Goal: Communication & Community: Answer question/provide support

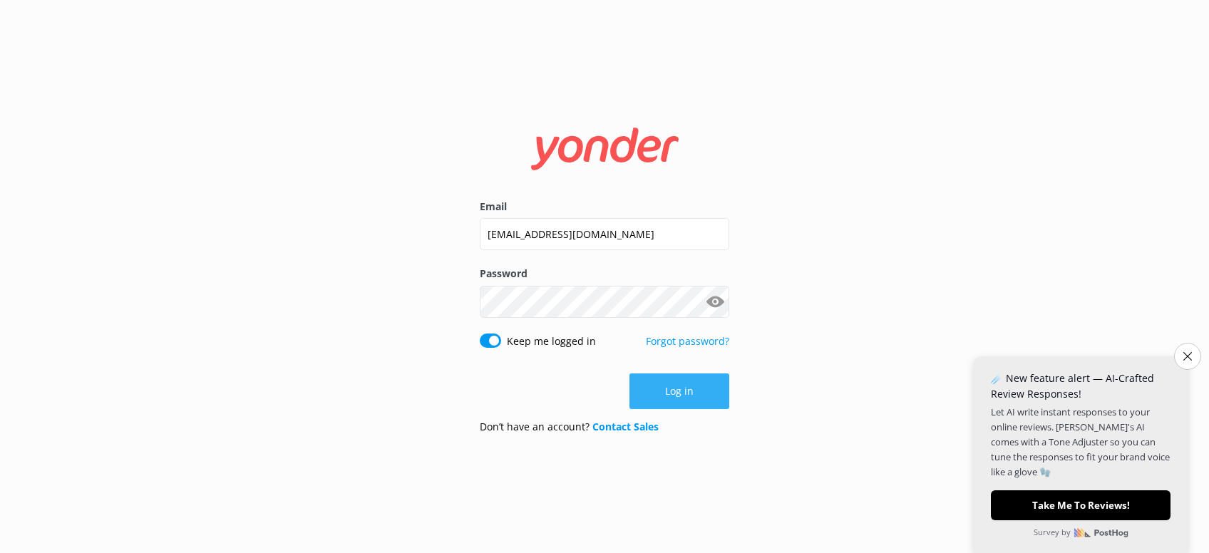
click at [694, 394] on button "Log in" at bounding box center [680, 392] width 100 height 36
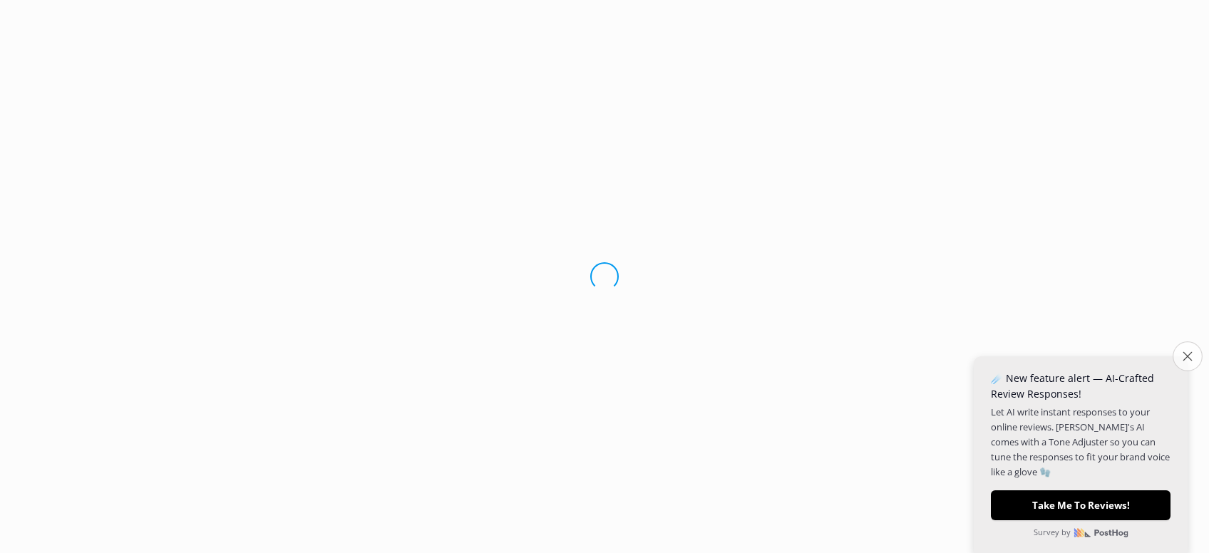
click at [1193, 354] on button "Close survey" at bounding box center [1188, 357] width 30 height 30
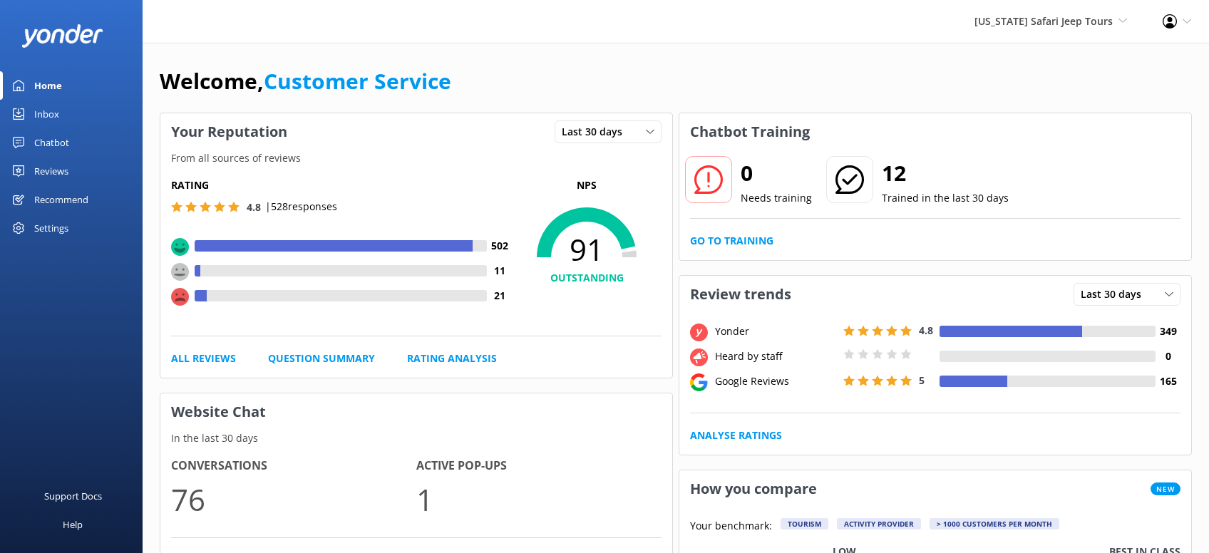
click at [48, 170] on div "Reviews" at bounding box center [51, 171] width 34 height 29
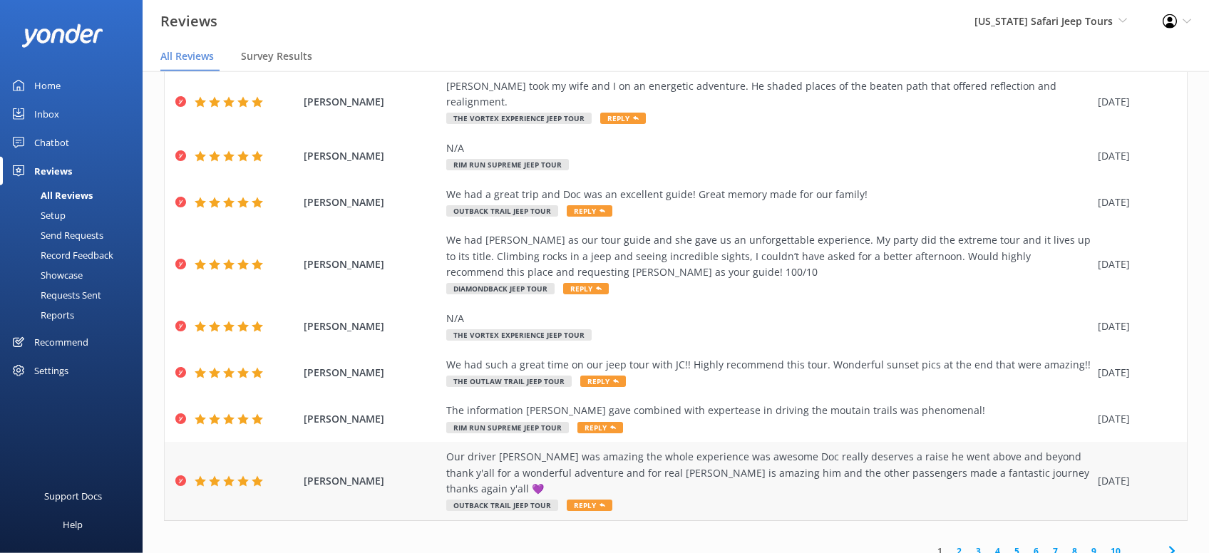
scroll to position [28, 0]
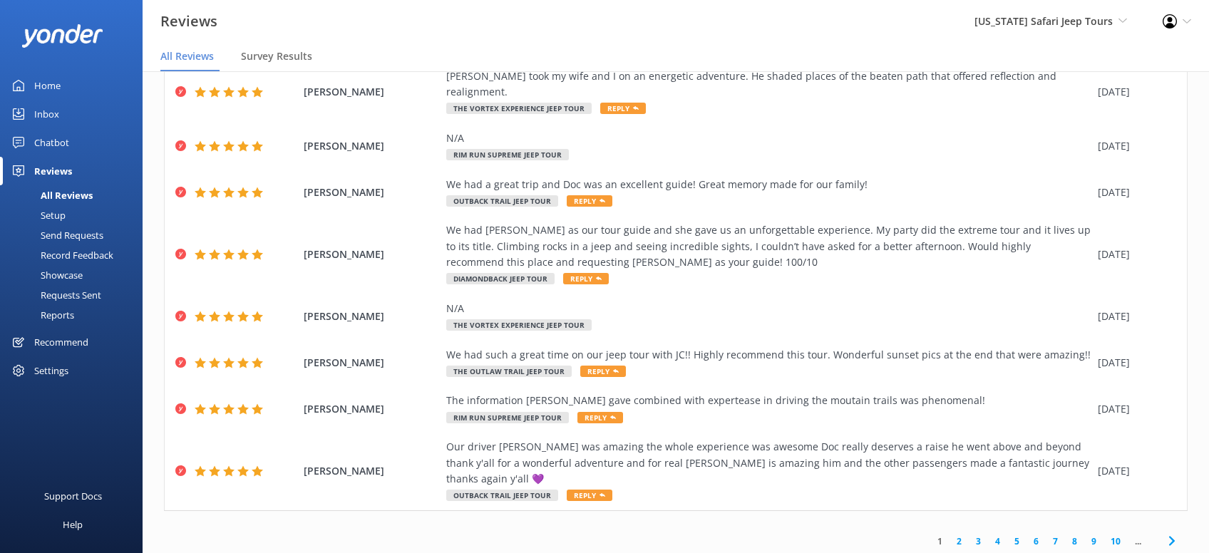
click at [964, 535] on link "2" at bounding box center [959, 542] width 19 height 14
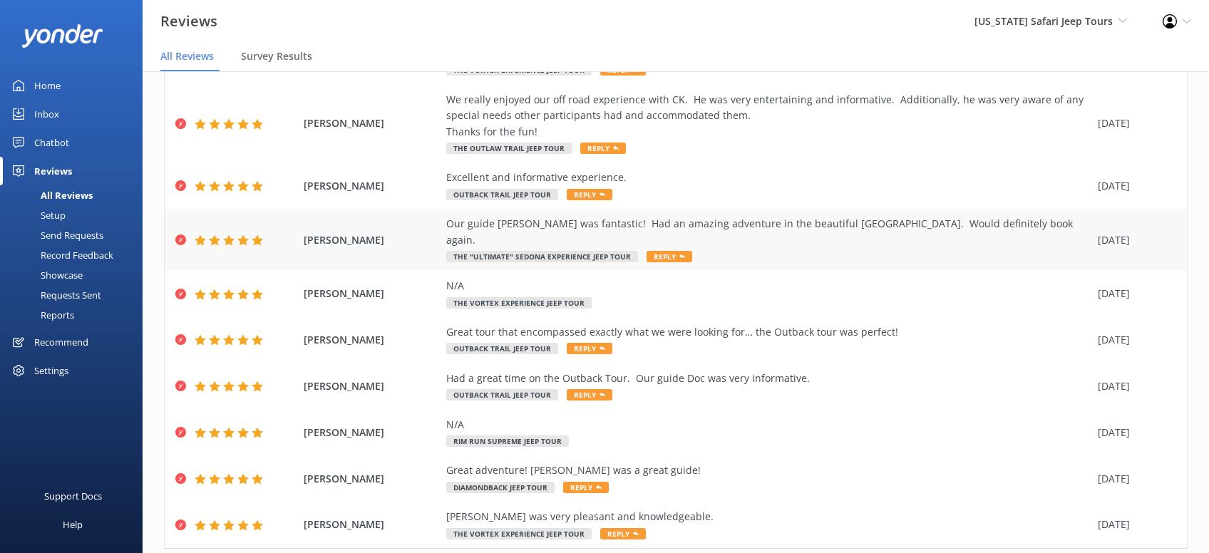
scroll to position [145, 0]
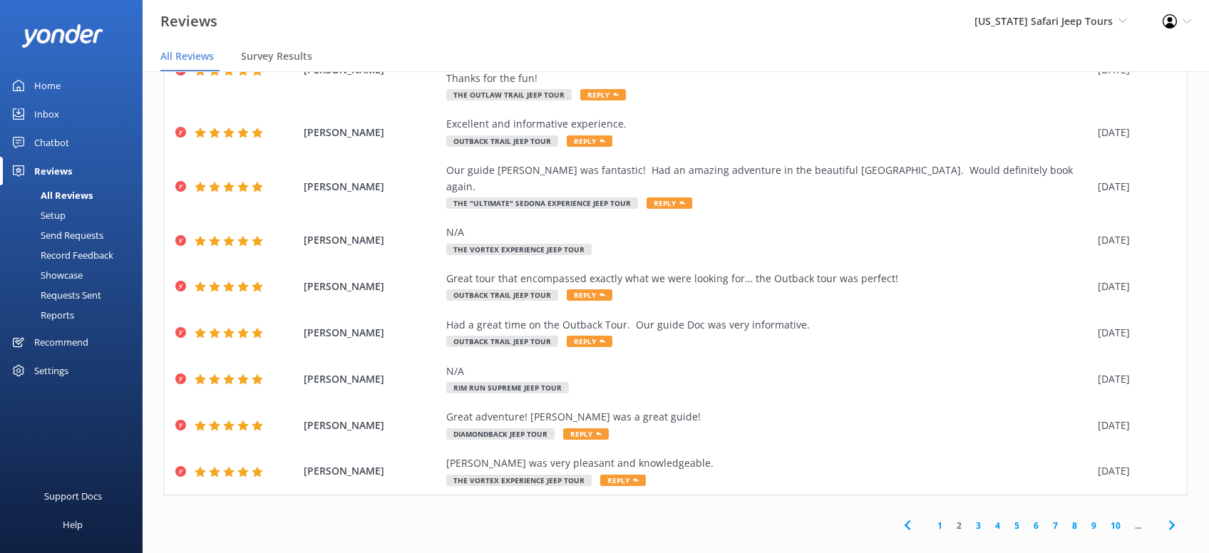
click at [977, 519] on link "3" at bounding box center [978, 526] width 19 height 14
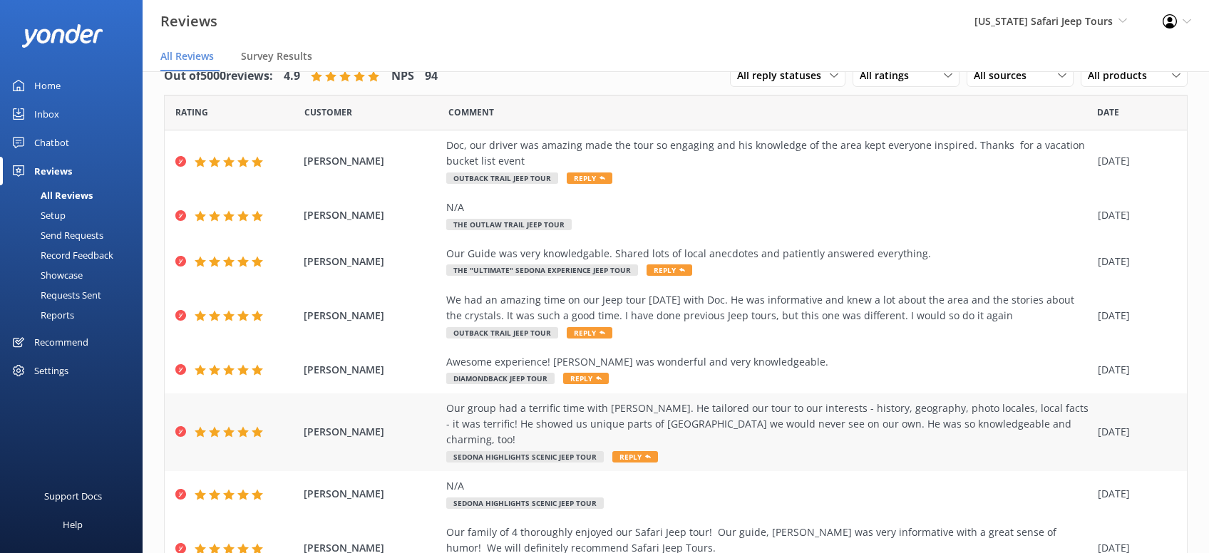
scroll to position [194, 0]
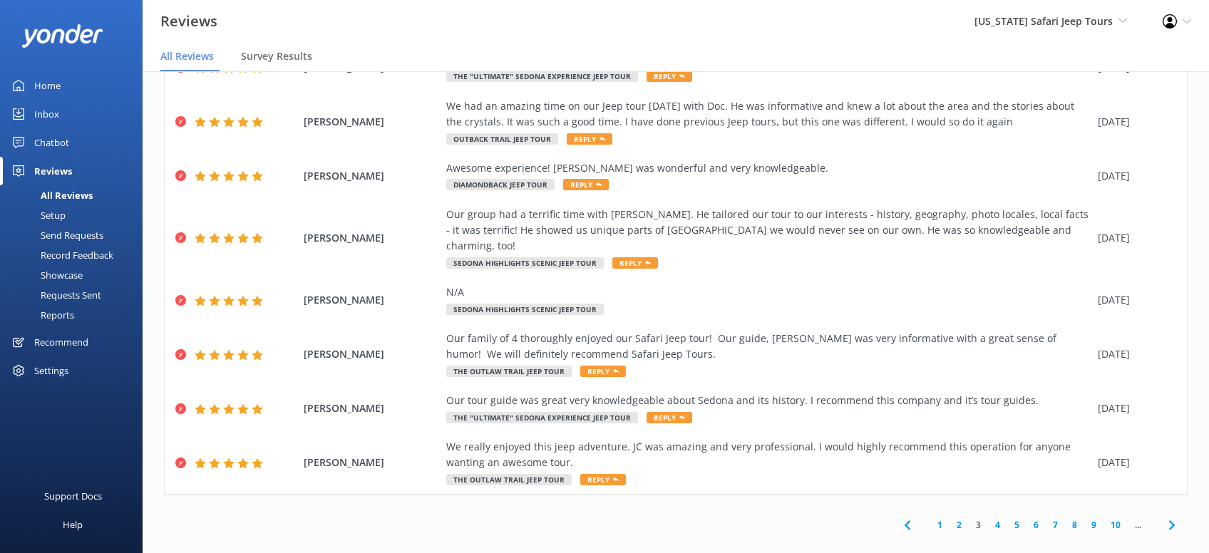
click at [999, 518] on link "4" at bounding box center [997, 525] width 19 height 14
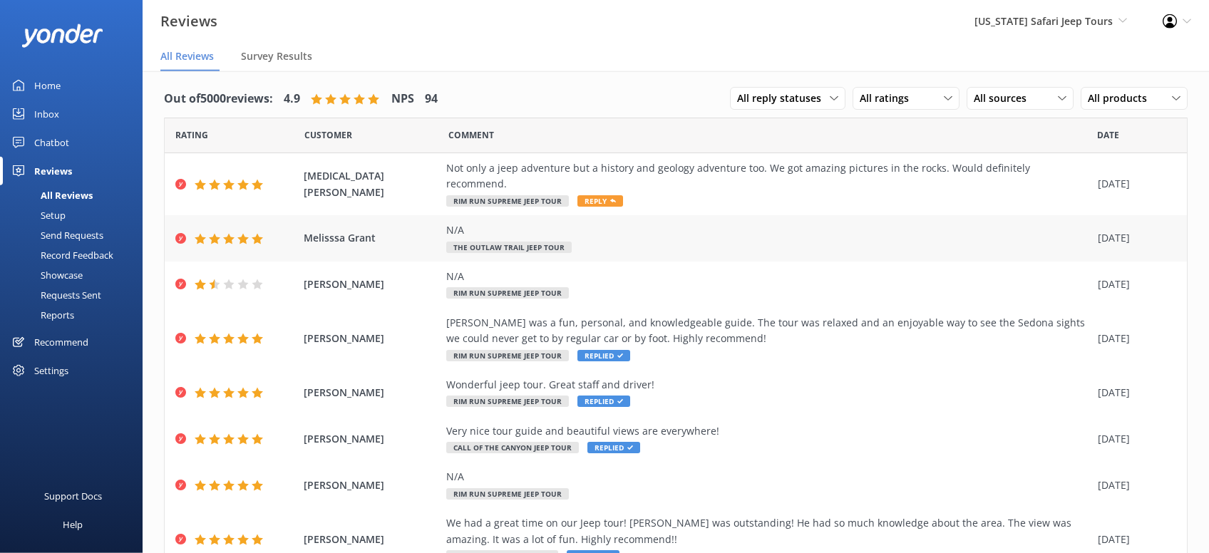
scroll to position [0, 0]
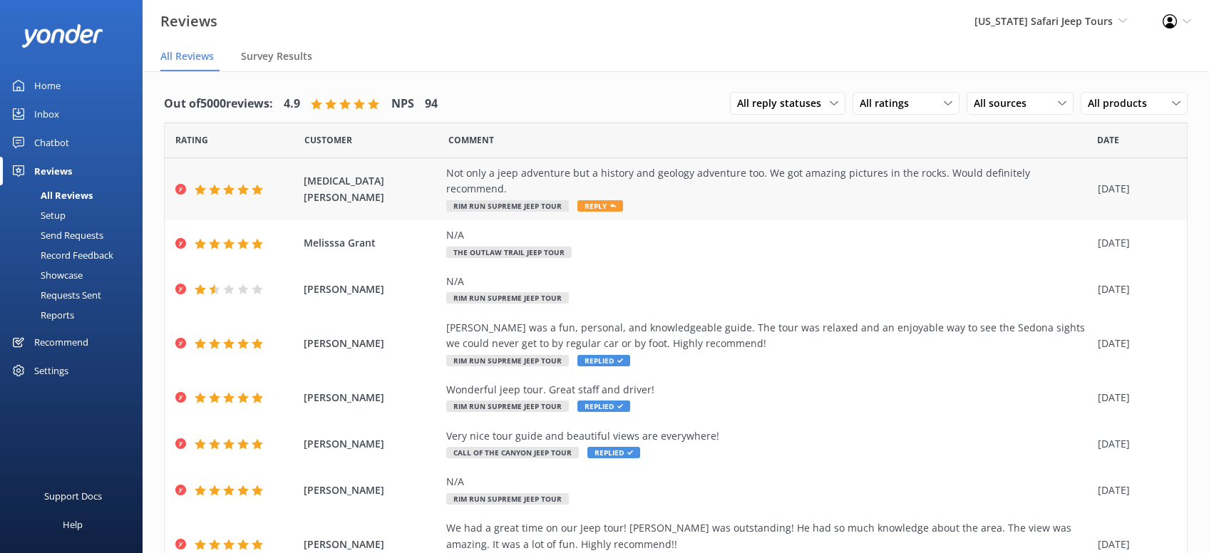
click at [605, 200] on span "Reply" at bounding box center [601, 205] width 46 height 11
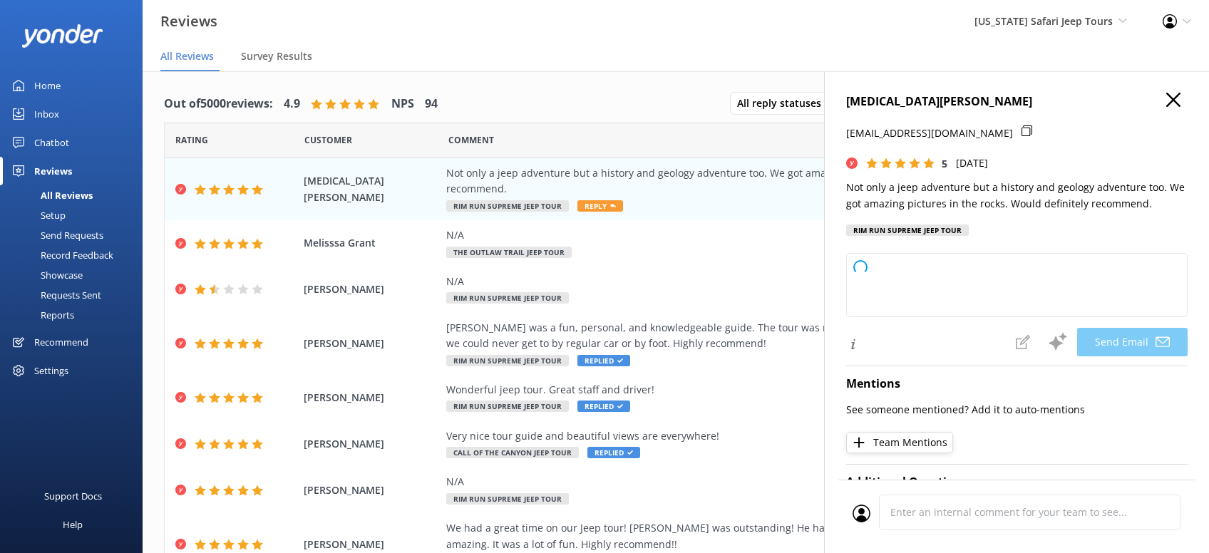
type textarea "Thanks so much, [PERSON_NAME]! We’re all about mixing adventure with a little S…"
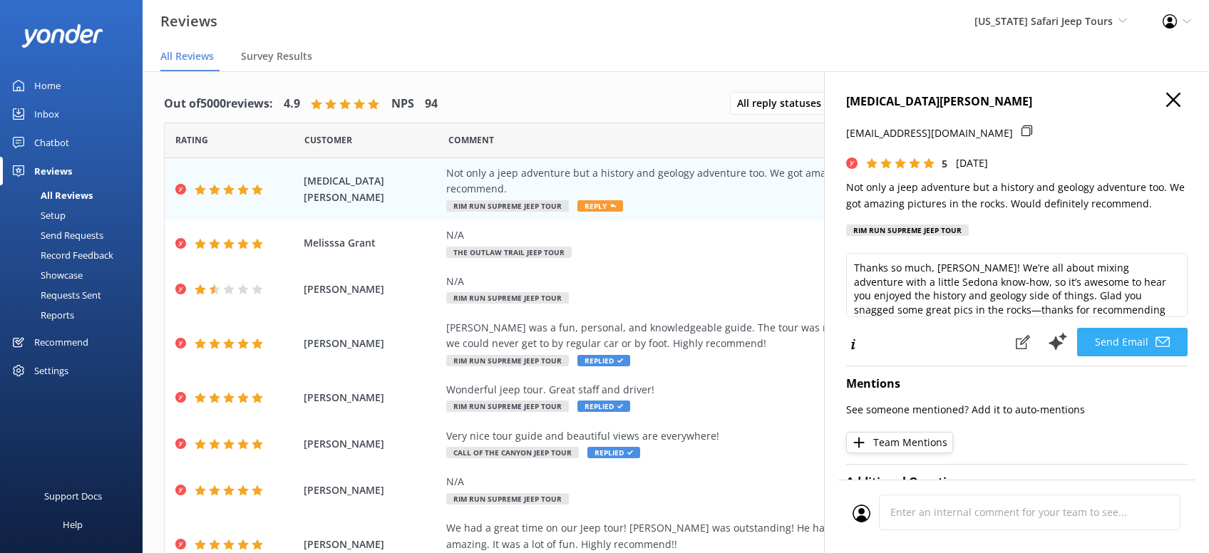
click at [1131, 340] on button "Send Email" at bounding box center [1132, 342] width 111 height 29
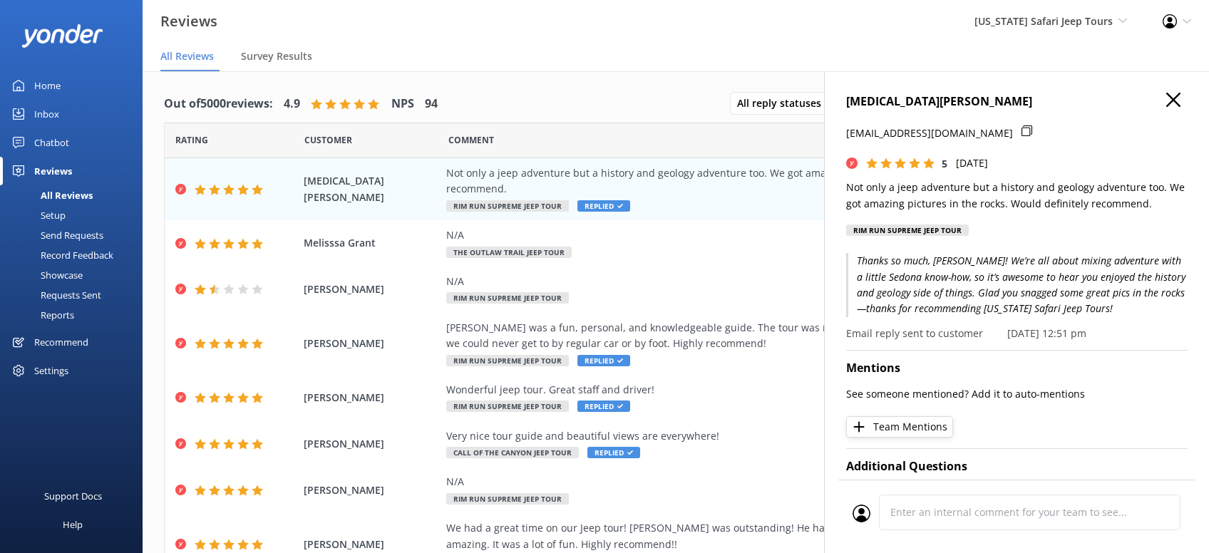
click at [1171, 101] on use "button" at bounding box center [1173, 100] width 14 height 14
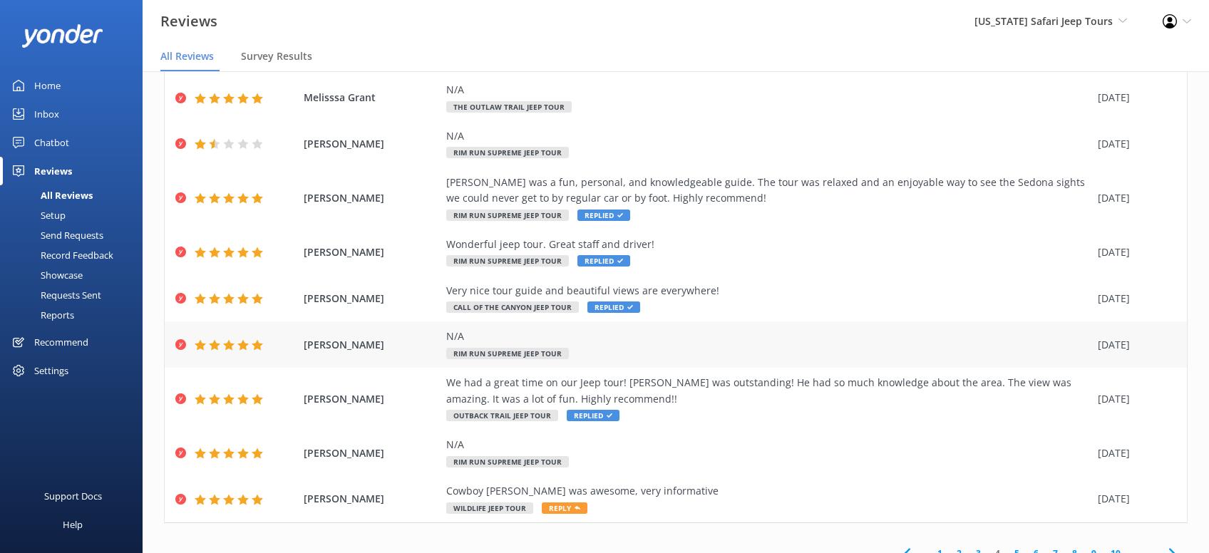
scroll to position [28, 0]
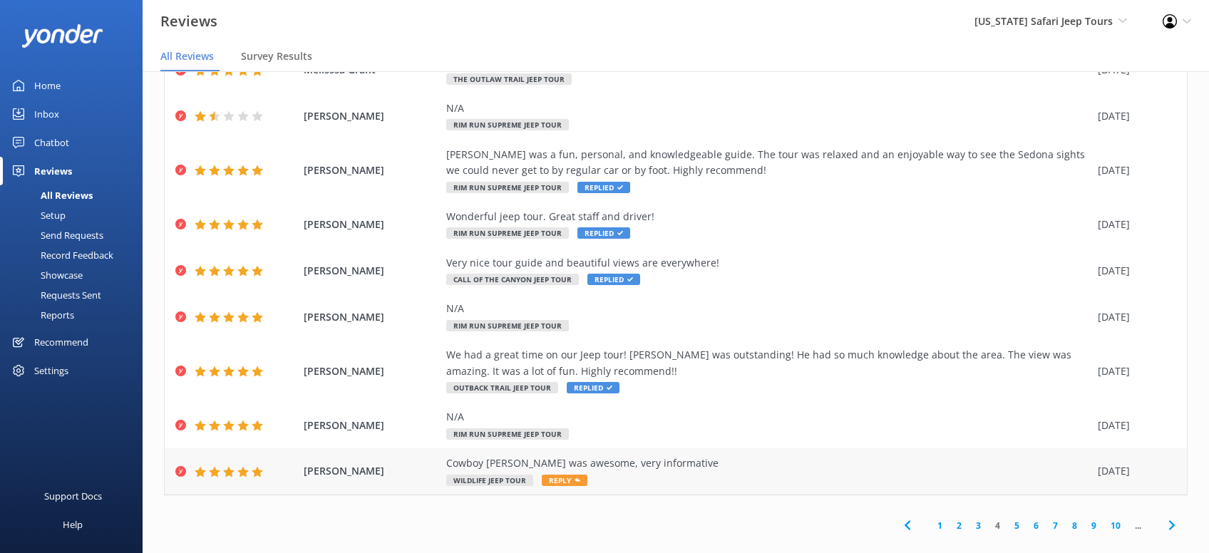
click at [570, 475] on span "Reply" at bounding box center [565, 480] width 46 height 11
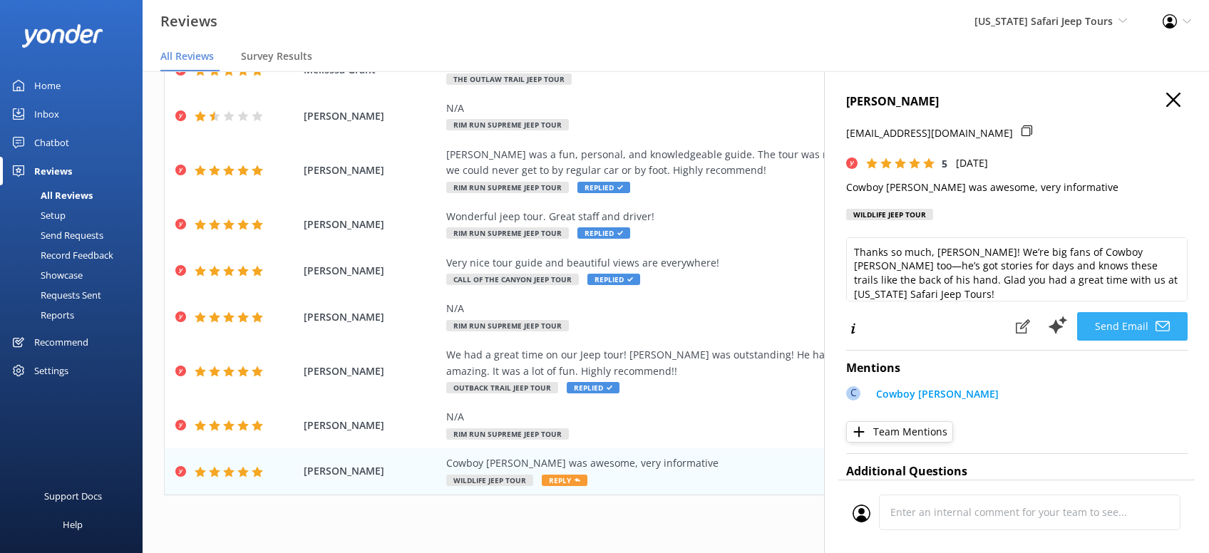
type textarea "Thanks so much, [PERSON_NAME]! We’re big fans of Cowboy [PERSON_NAME] too—he’s …"
click at [1131, 325] on button "Send Email" at bounding box center [1132, 326] width 111 height 29
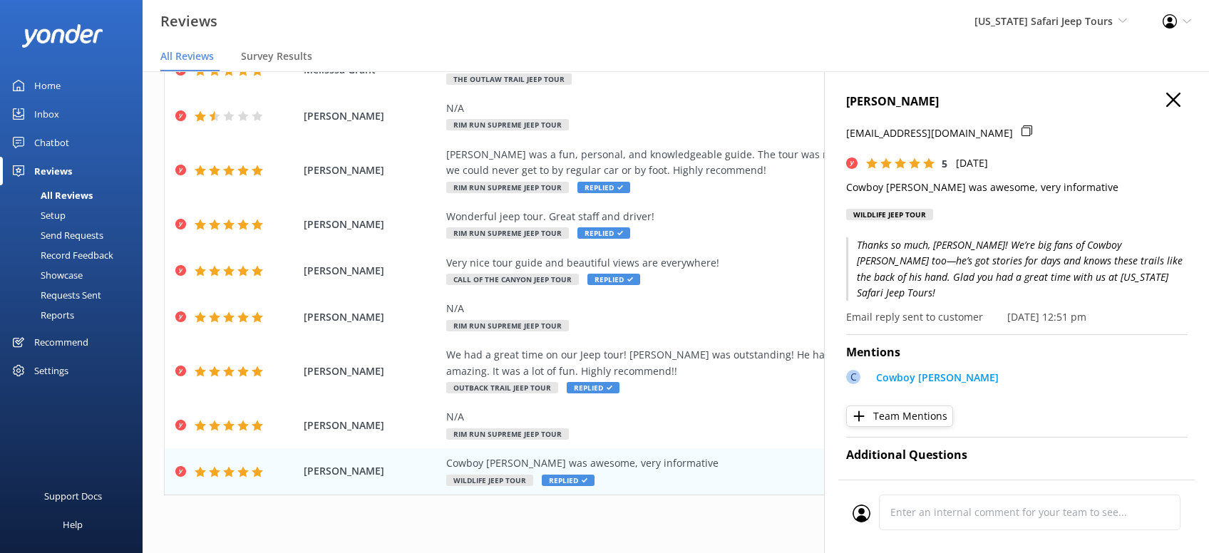
click at [1171, 97] on use "button" at bounding box center [1173, 100] width 14 height 14
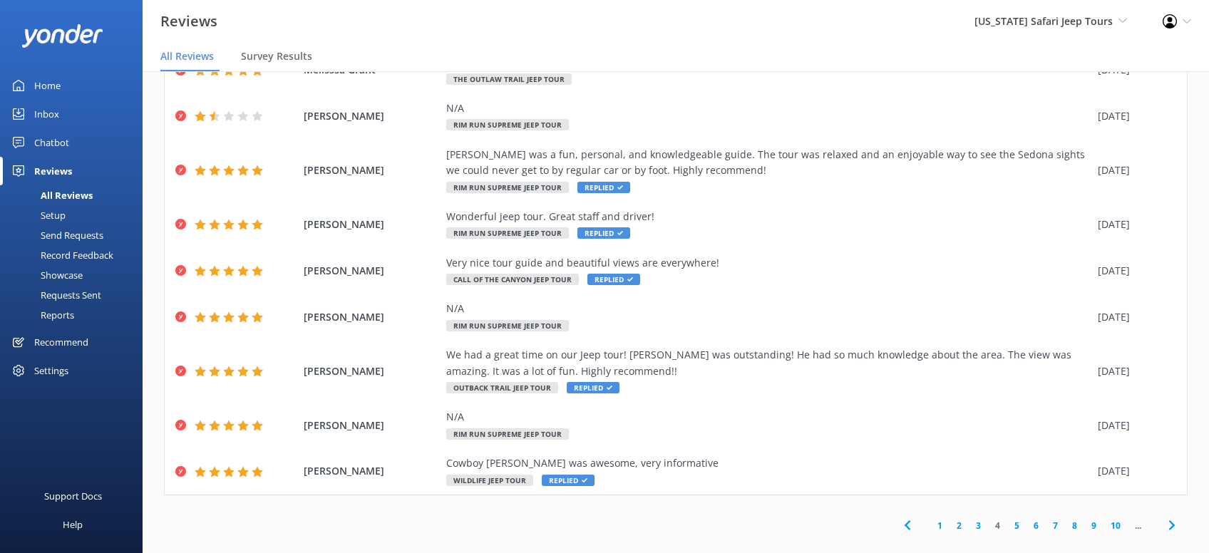
click at [977, 519] on link "3" at bounding box center [978, 526] width 19 height 14
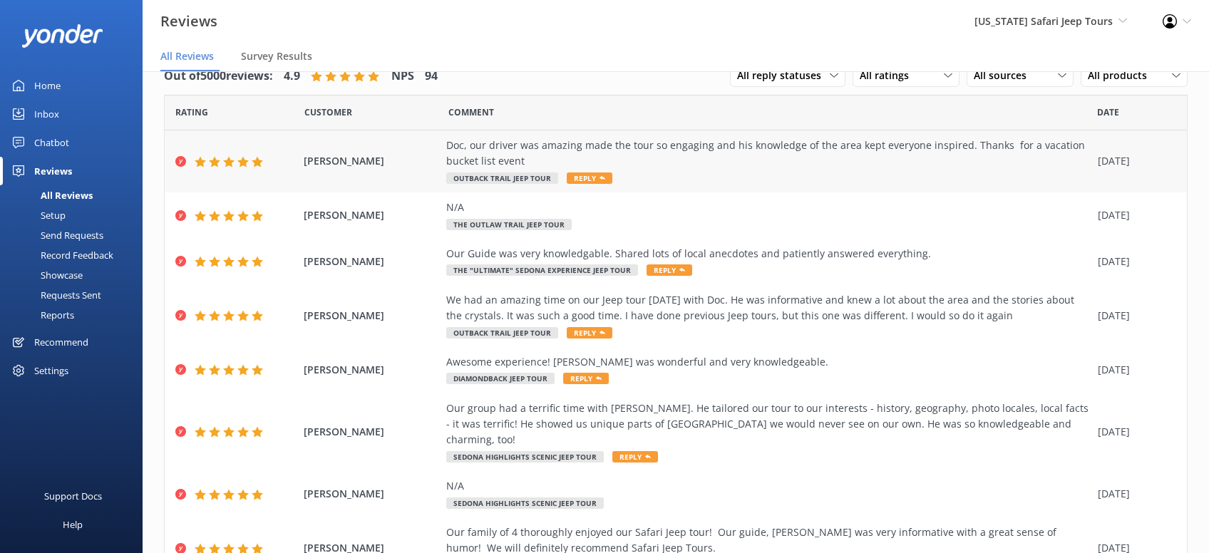
click at [580, 180] on span "Reply" at bounding box center [590, 178] width 46 height 11
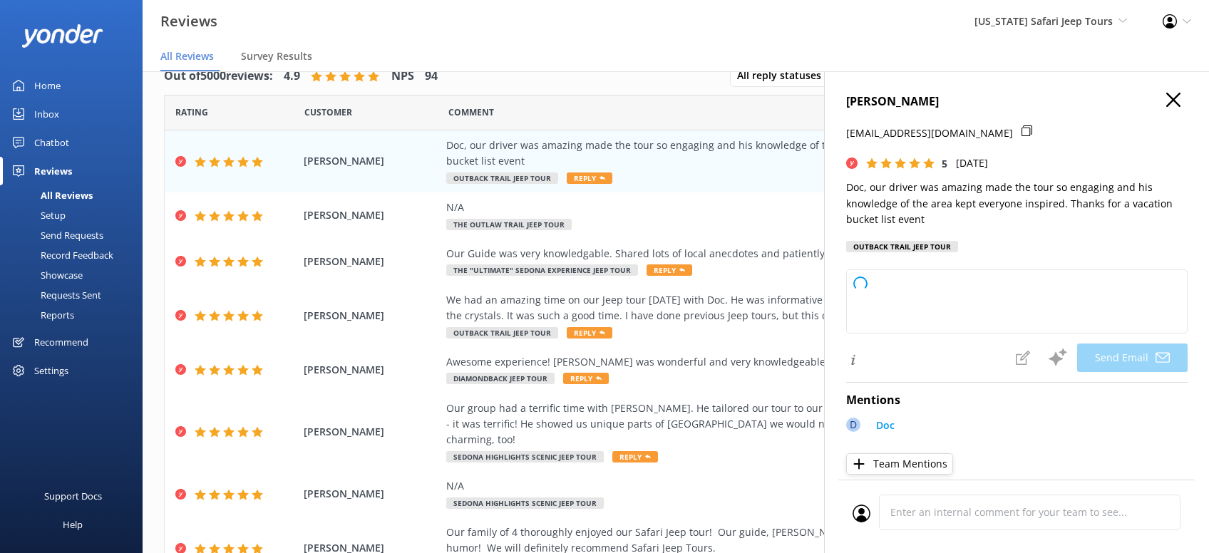
type textarea "[PERSON_NAME], thanks so much for sharing this! We’re thrilled you had a bucket…"
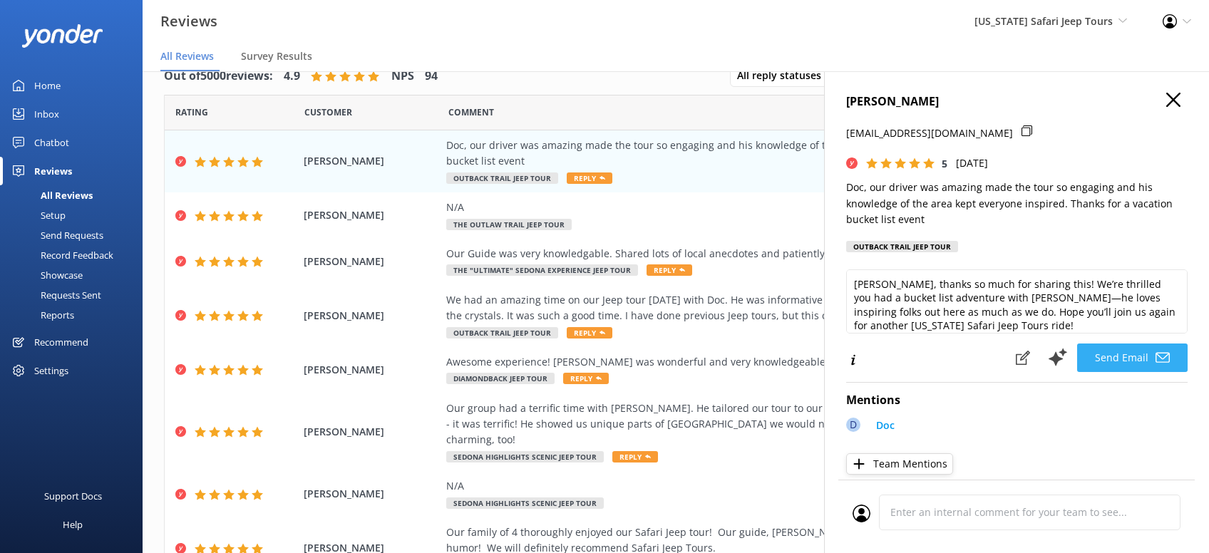
click at [1131, 372] on button "Send Email" at bounding box center [1132, 358] width 111 height 29
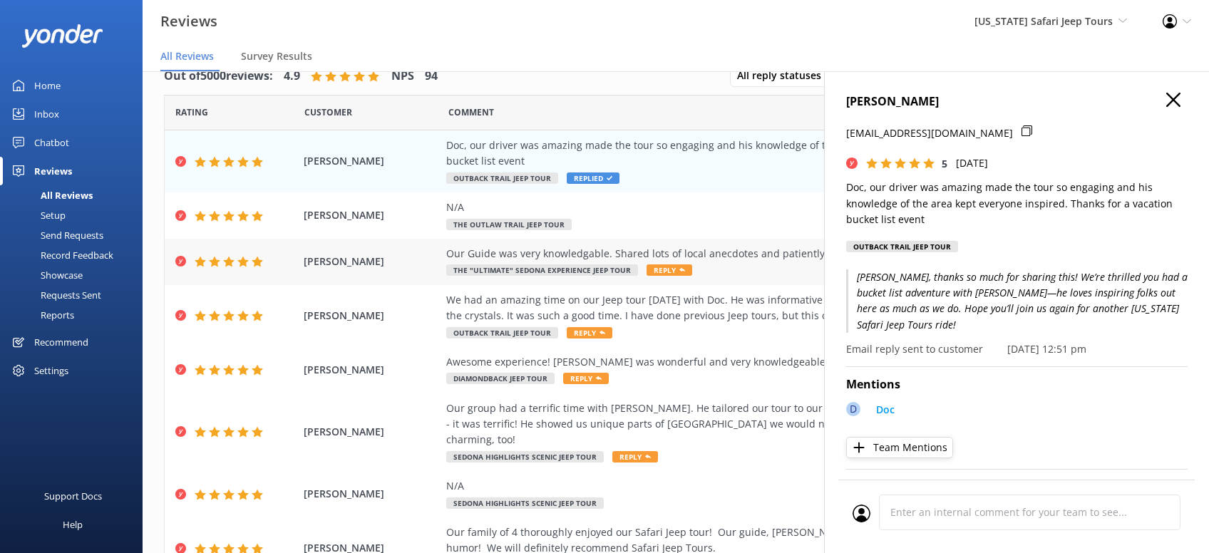
click at [679, 268] on icon at bounding box center [682, 270] width 6 height 6
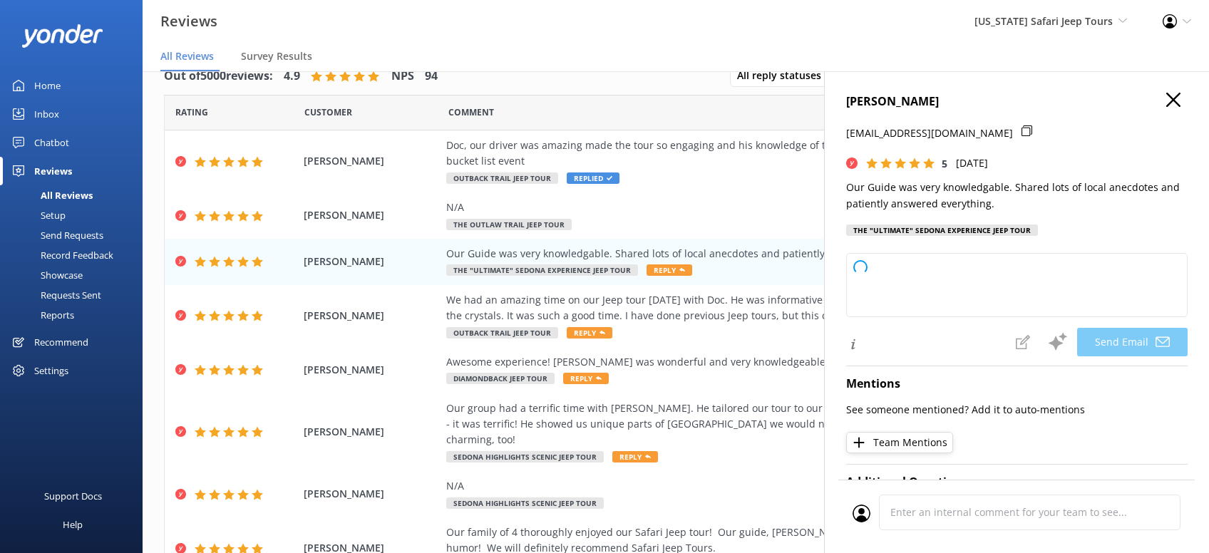
type textarea "Thanks so much, [PERSON_NAME]! We’re glad you enjoyed all the stories and local…"
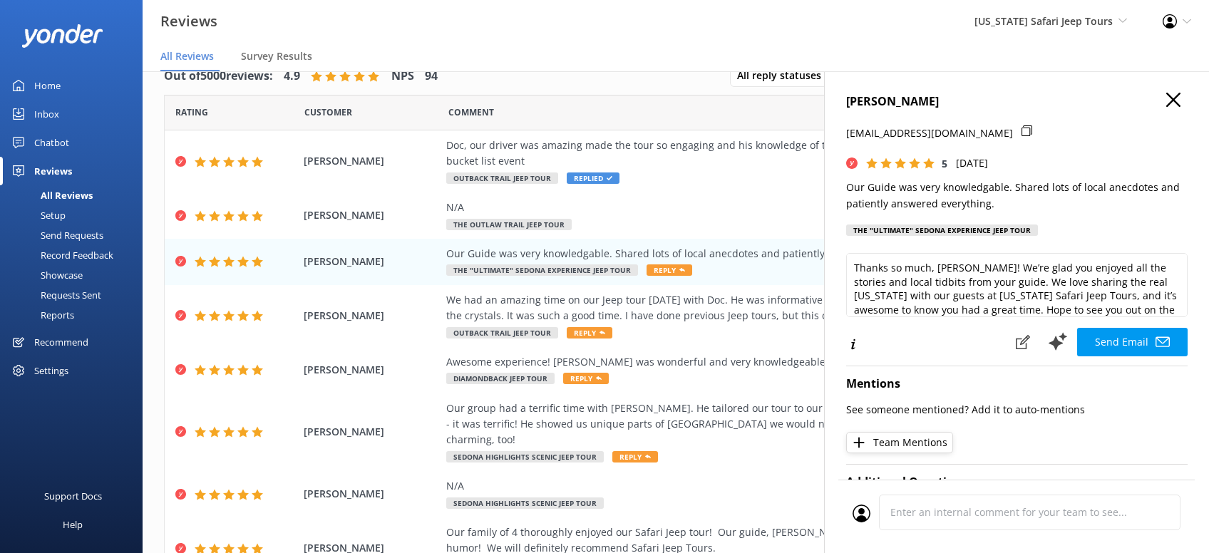
click at [1140, 340] on button "Send Email" at bounding box center [1132, 342] width 111 height 29
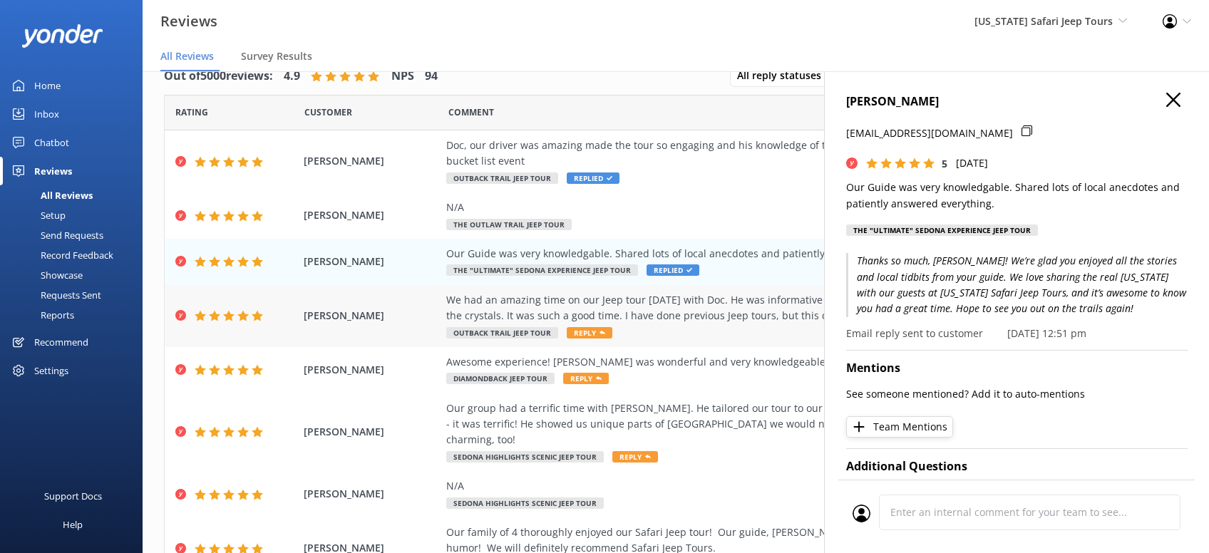
click at [590, 332] on span "Reply" at bounding box center [590, 332] width 46 height 11
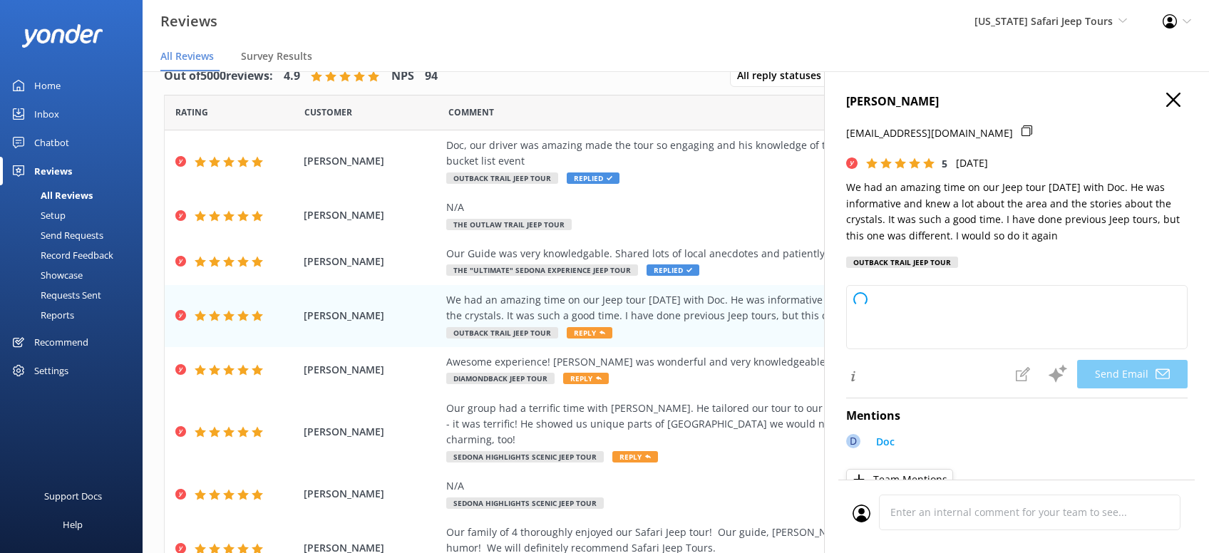
type textarea "Thanks so much, [PERSON_NAME]! We’re thrilled you had a great time with [PERSON…"
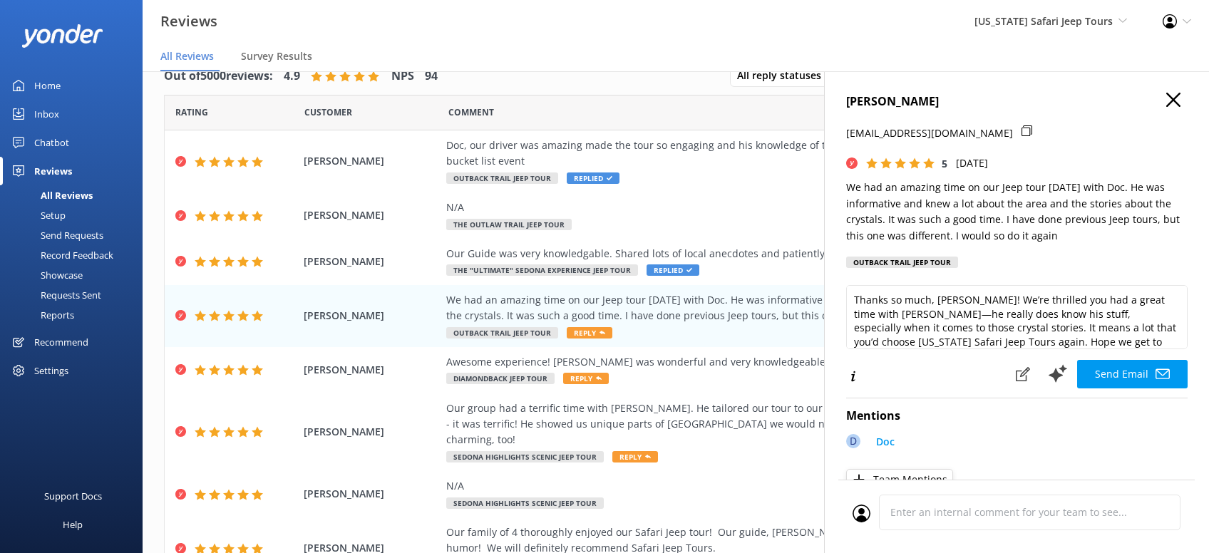
click at [1132, 370] on button "Send Email" at bounding box center [1132, 374] width 111 height 29
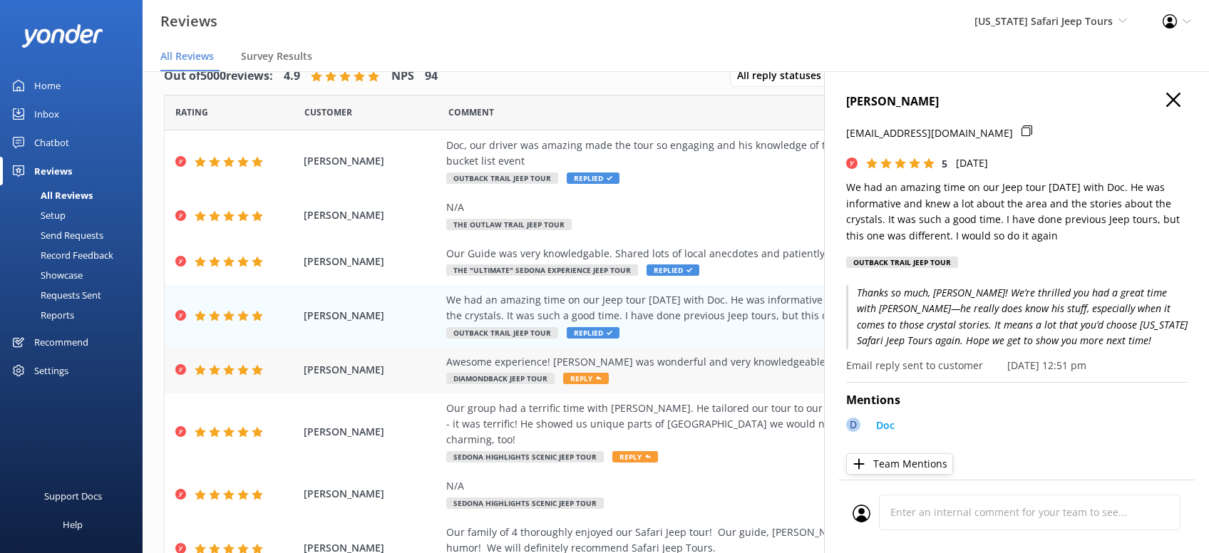
click at [587, 376] on span "Reply" at bounding box center [586, 378] width 46 height 11
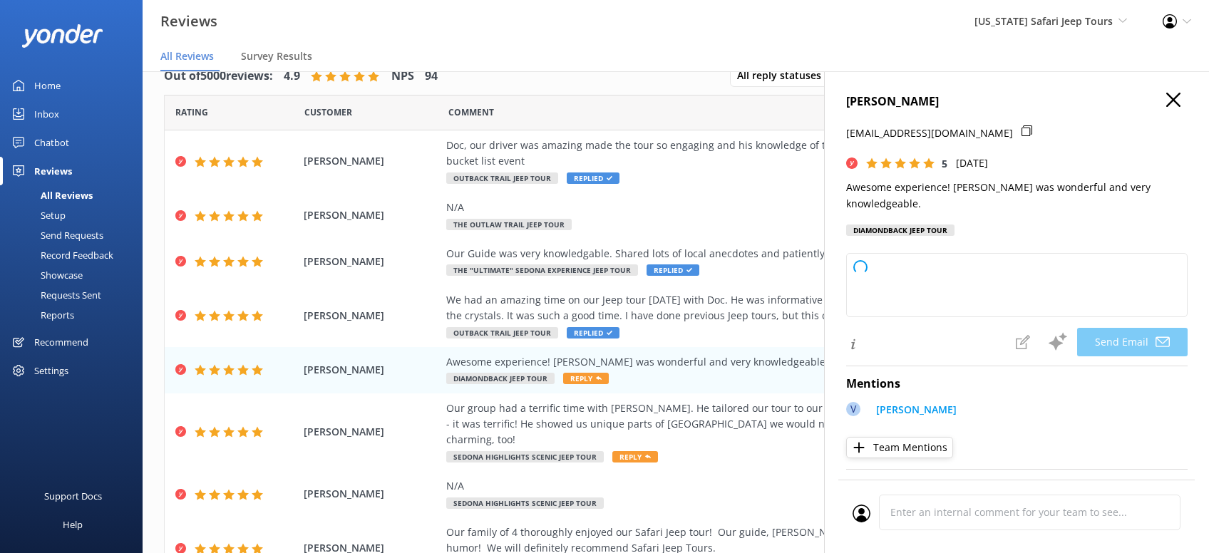
type textarea "Thanks so much, [PERSON_NAME]! We’re thrilled you had an awesome time with [PER…"
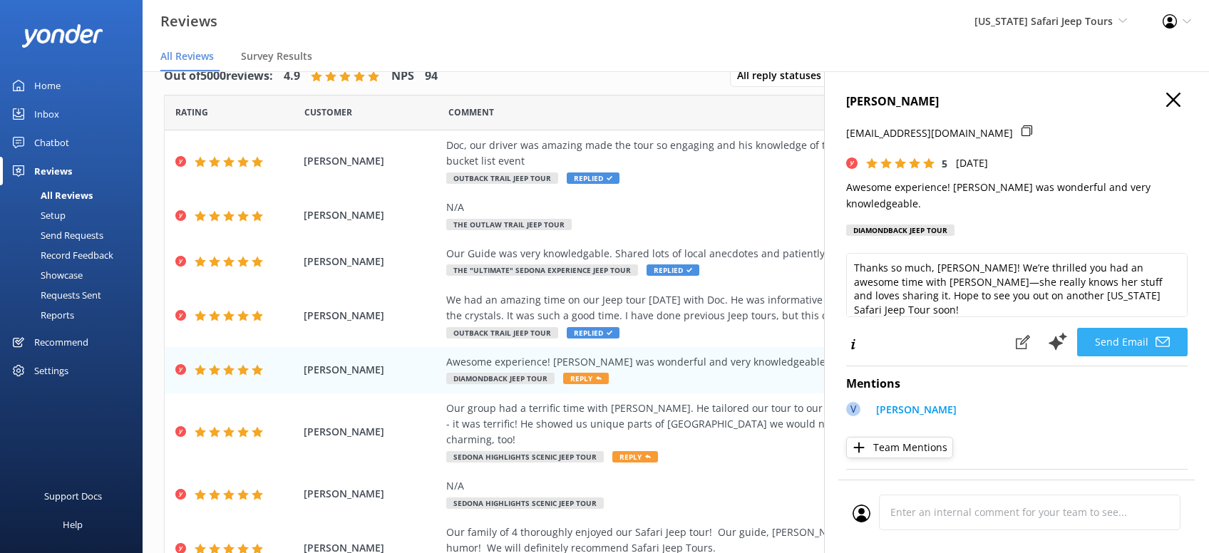
click at [1140, 354] on button "Send Email" at bounding box center [1132, 342] width 111 height 29
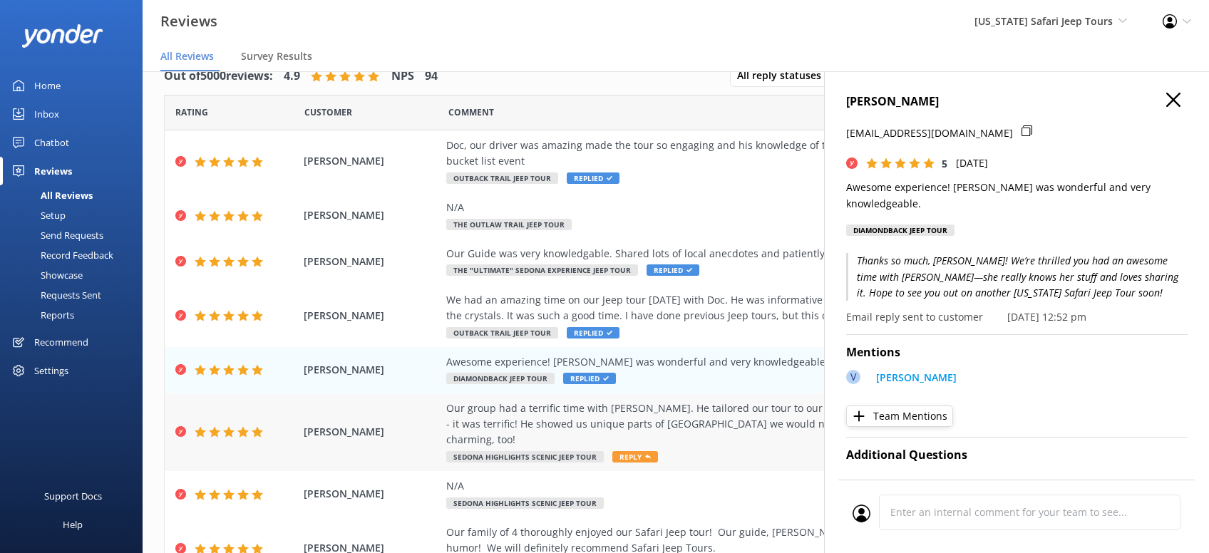
click at [639, 451] on span "Reply" at bounding box center [635, 456] width 46 height 11
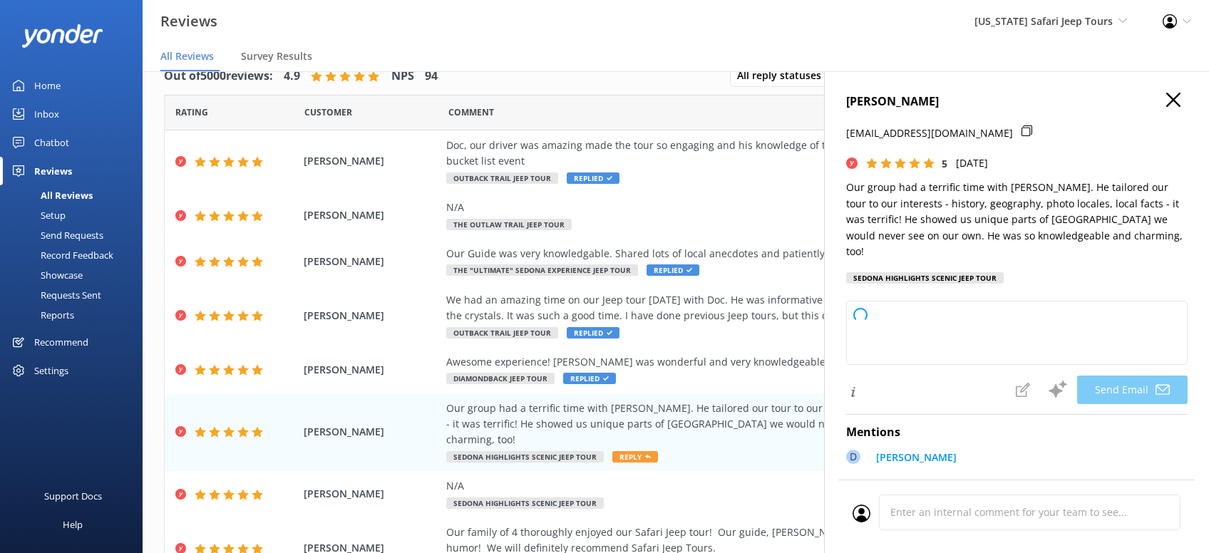
type textarea "[PERSON_NAME], thanks so much for sharing your experience! We're thrilled you h…"
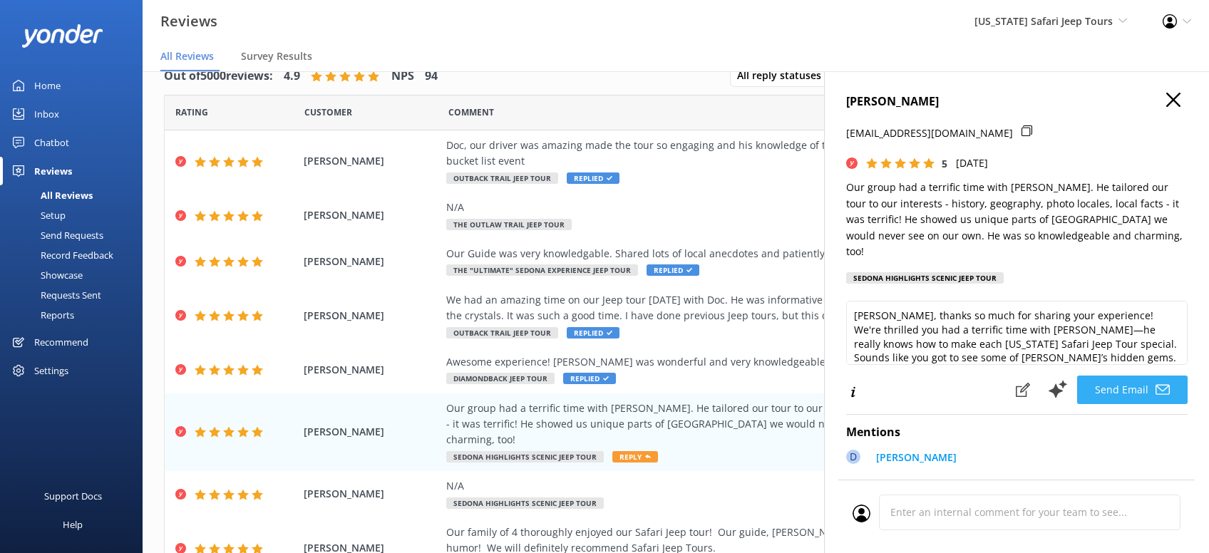
click at [1126, 402] on button "Send Email" at bounding box center [1132, 390] width 111 height 29
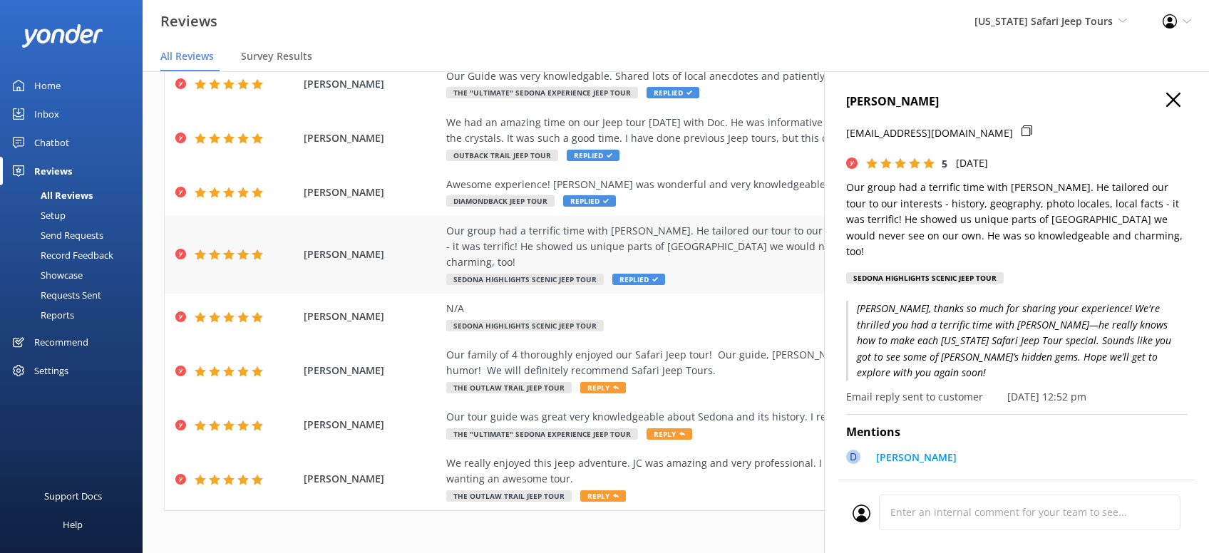
scroll to position [194, 0]
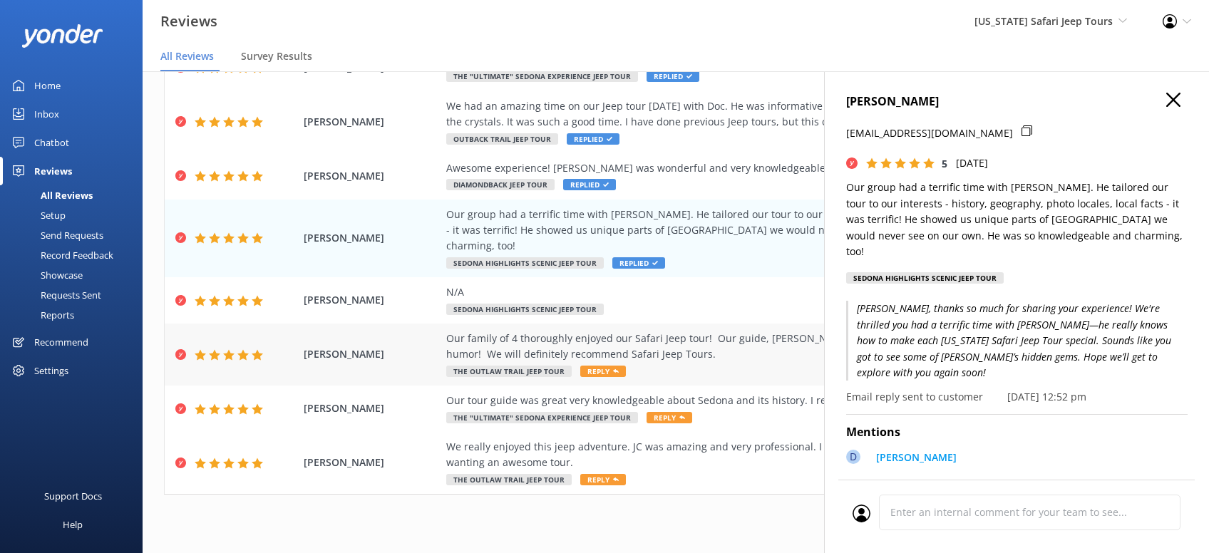
click at [604, 366] on span "Reply" at bounding box center [603, 371] width 46 height 11
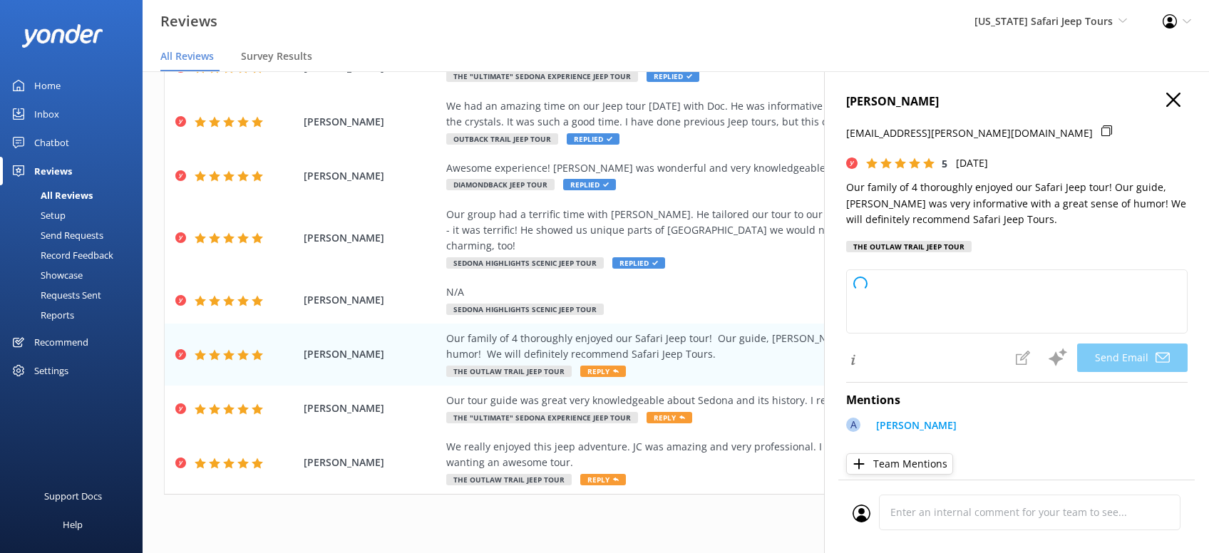
type textarea "Thanks so much, [PERSON_NAME]! We’re thrilled your family had a blast out on th…"
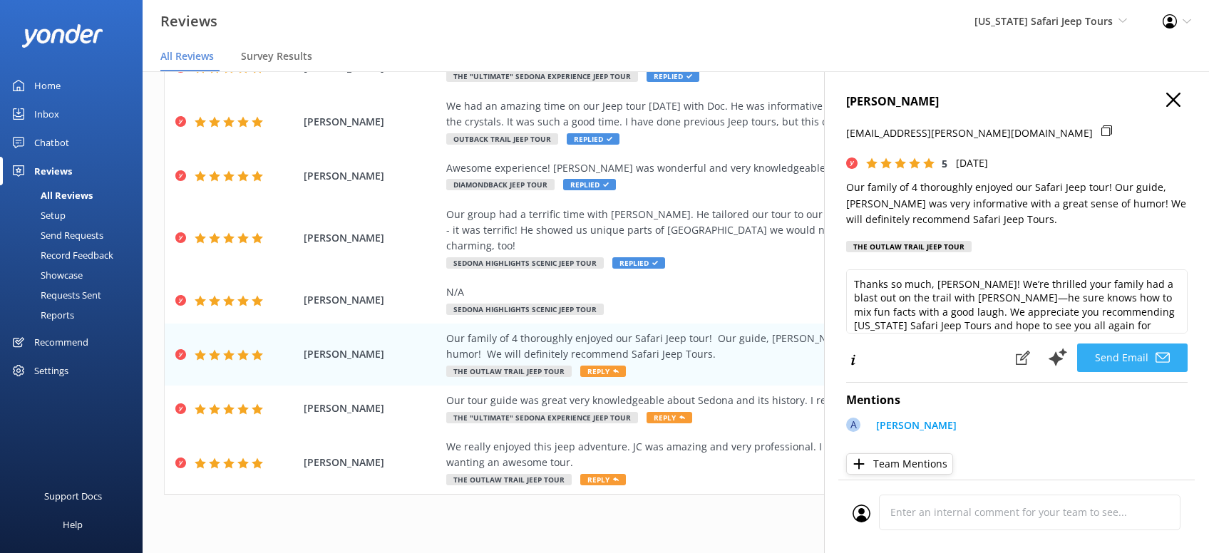
click at [1126, 363] on button "Send Email" at bounding box center [1132, 358] width 111 height 29
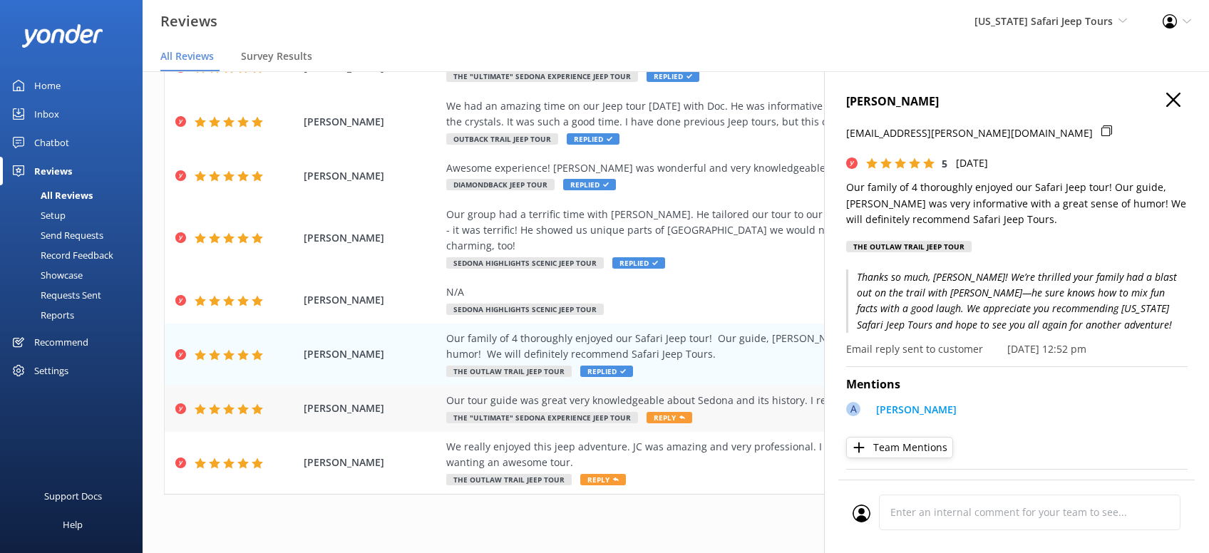
click at [672, 412] on span "Reply" at bounding box center [670, 417] width 46 height 11
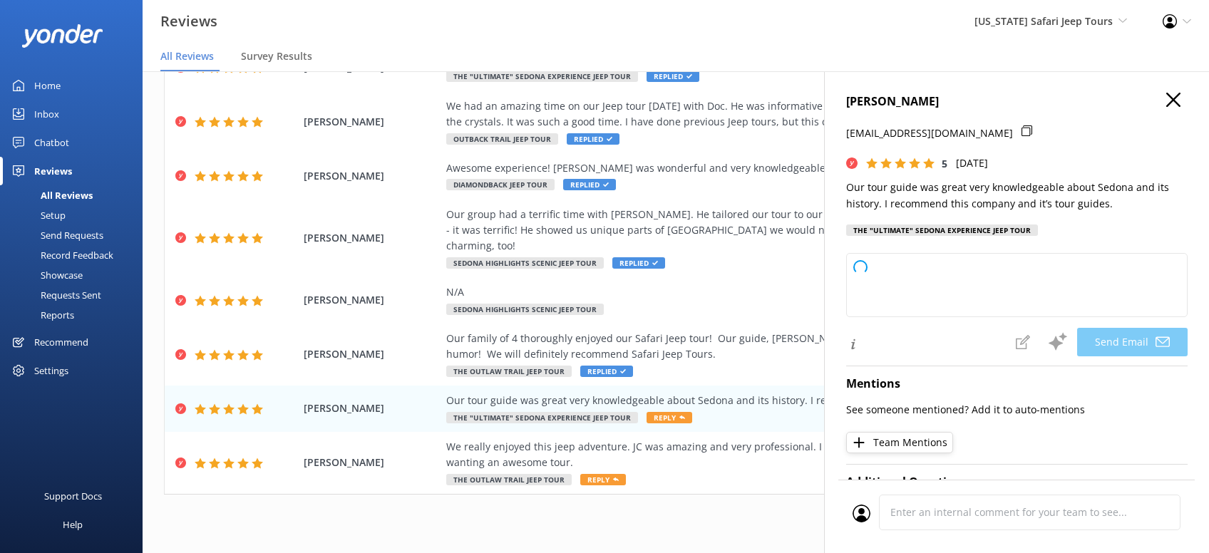
type textarea "Thanks so much, [PERSON_NAME]! We’re glad you enjoyed your time with us and app…"
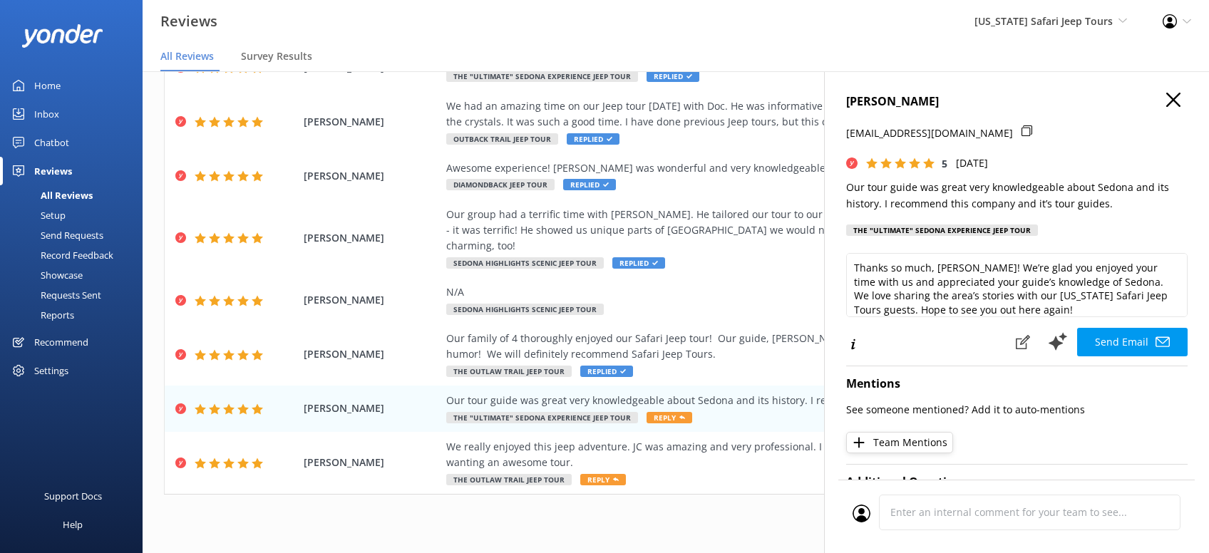
click at [1134, 339] on button "Send Email" at bounding box center [1132, 342] width 111 height 29
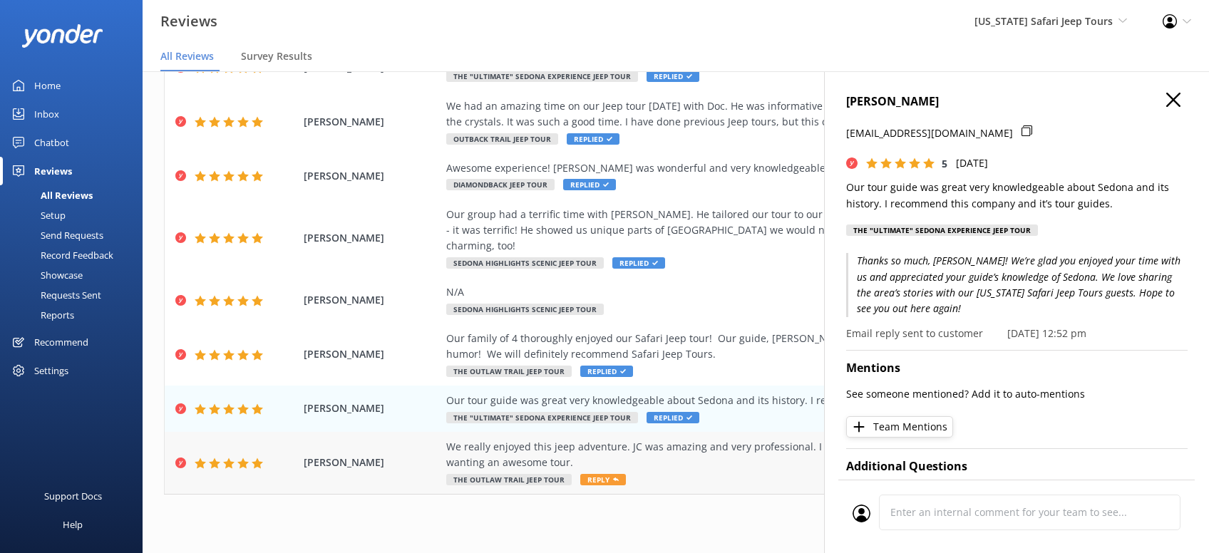
click at [605, 474] on span "Reply" at bounding box center [603, 479] width 46 height 11
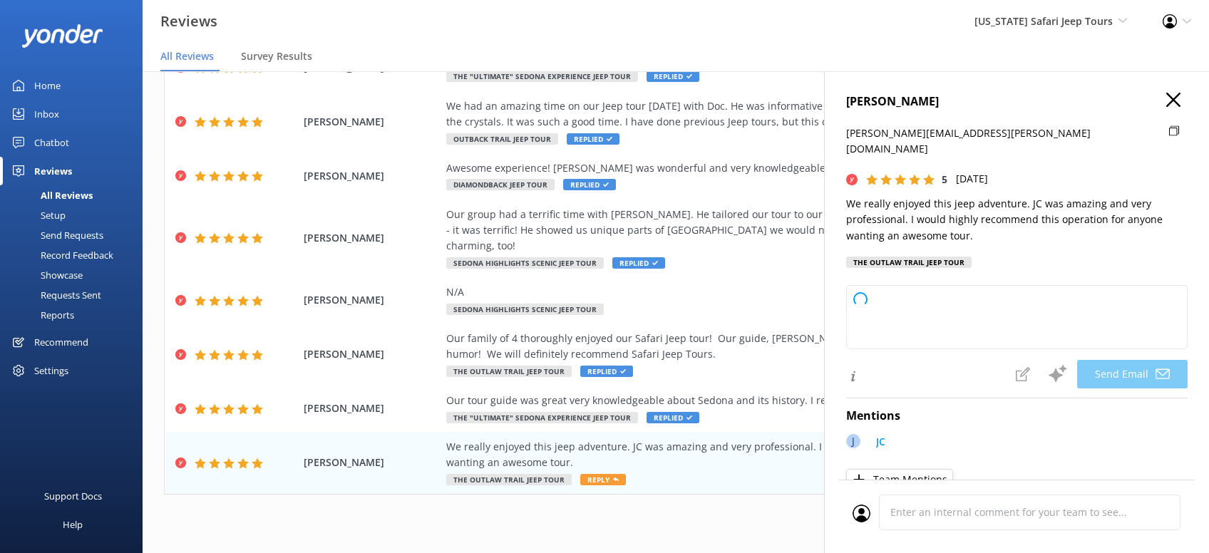
type textarea "Thanks so much, [PERSON_NAME]! We’re thrilled you had a great time out there wi…"
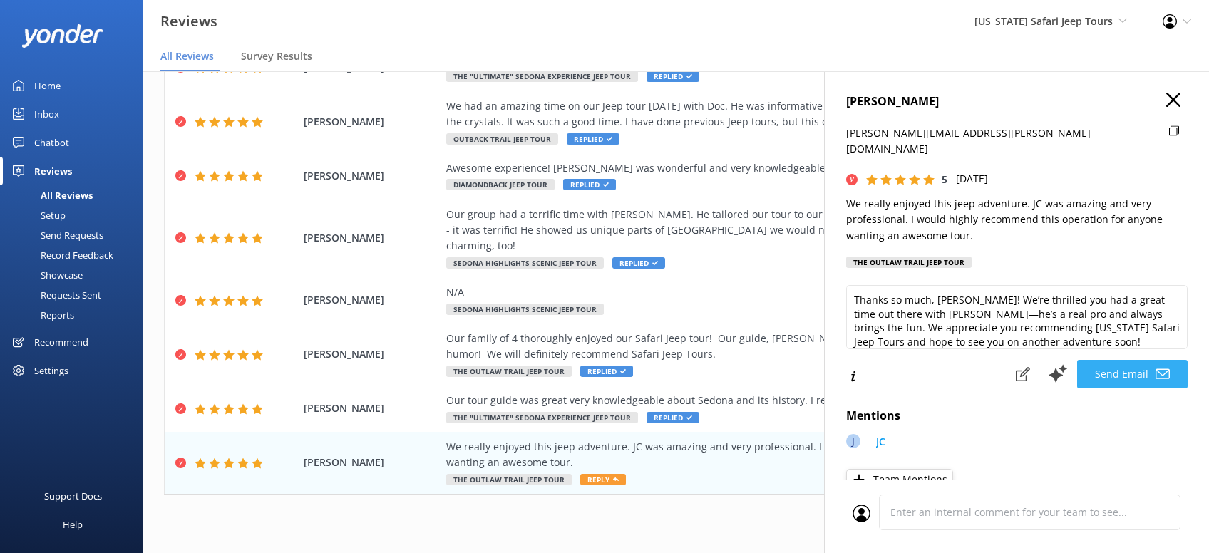
click at [1132, 360] on button "Send Email" at bounding box center [1132, 374] width 111 height 29
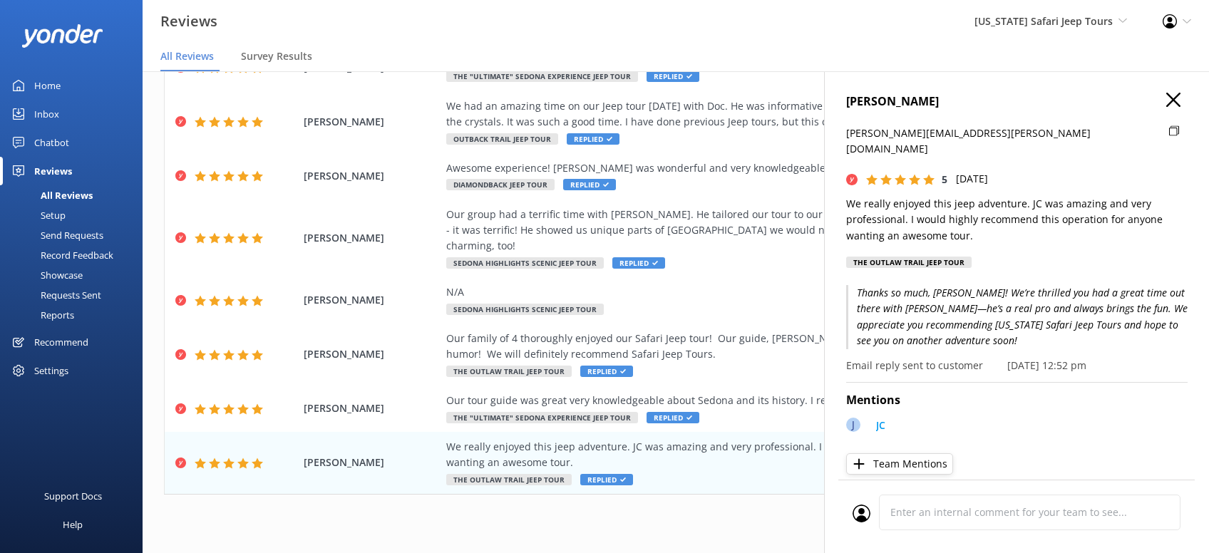
click at [1177, 98] on icon "button" at bounding box center [1173, 100] width 14 height 14
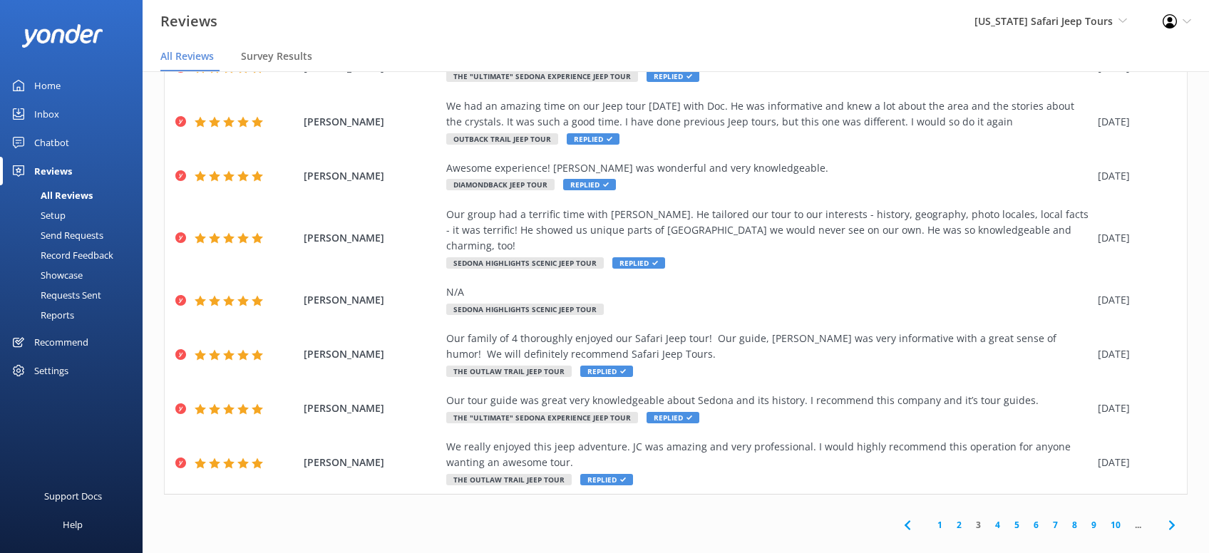
click at [960, 518] on link "2" at bounding box center [959, 525] width 19 height 14
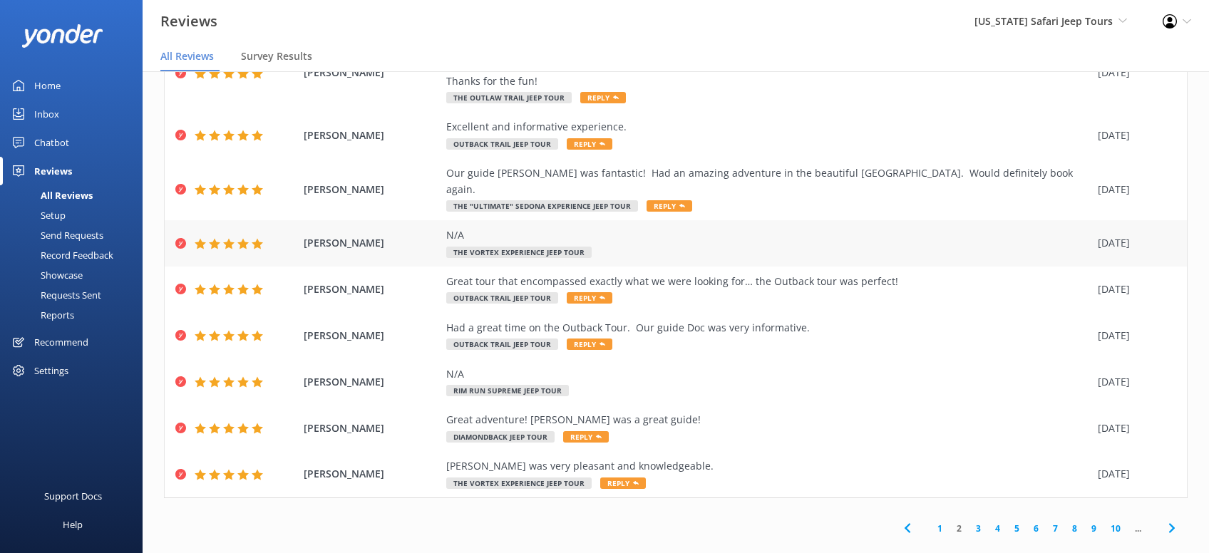
scroll to position [145, 0]
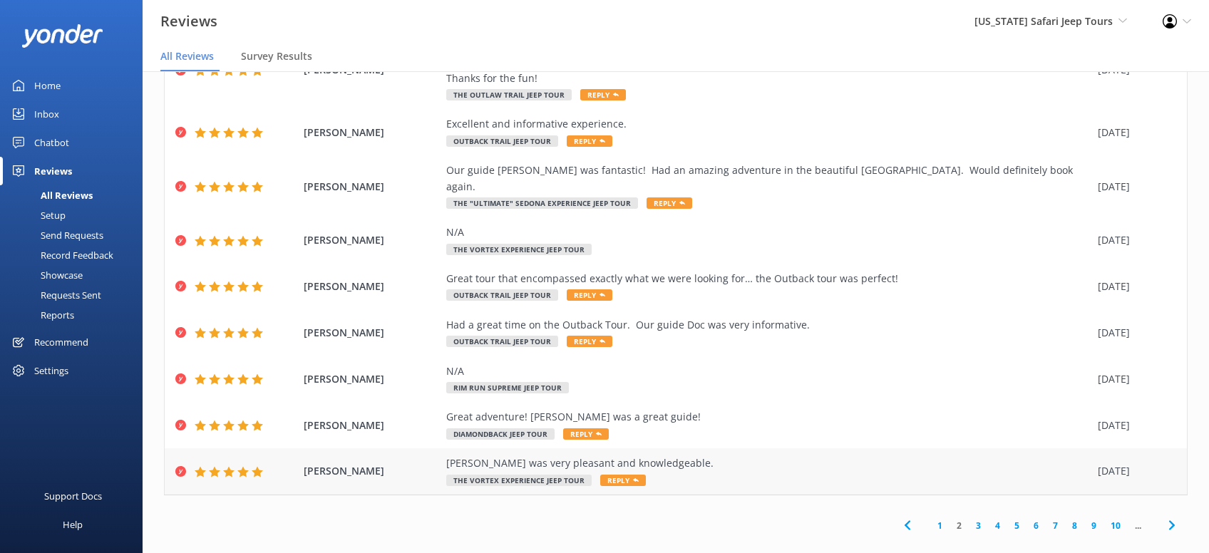
click at [620, 475] on span "Reply" at bounding box center [623, 480] width 46 height 11
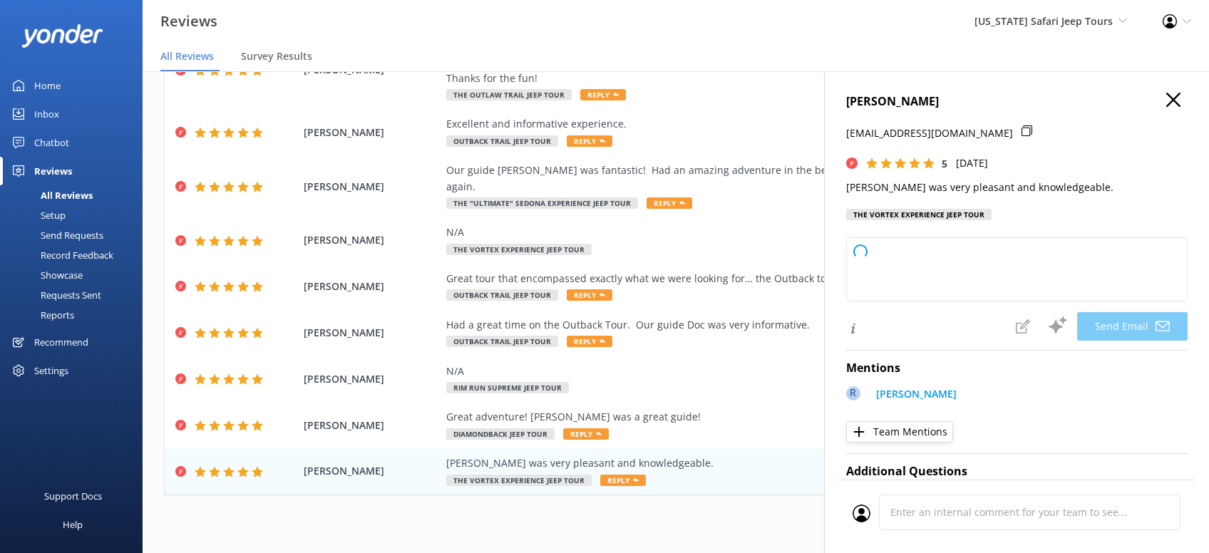
type textarea "Thanks so much for the awesome review, [PERSON_NAME]! We’re lucky to have [PERS…"
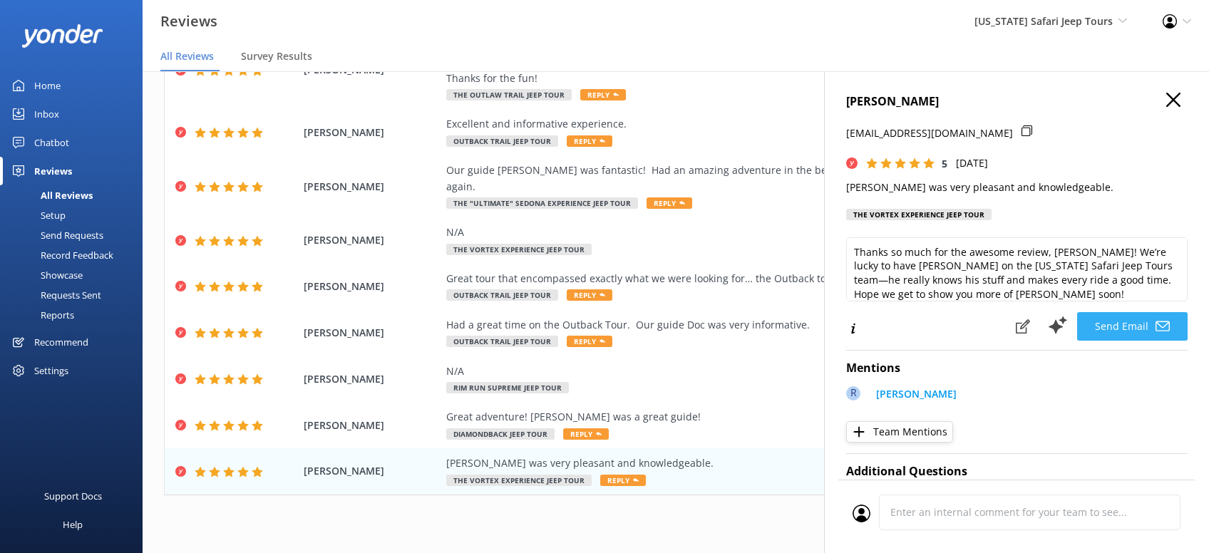
click at [1137, 327] on button "Send Email" at bounding box center [1132, 326] width 111 height 29
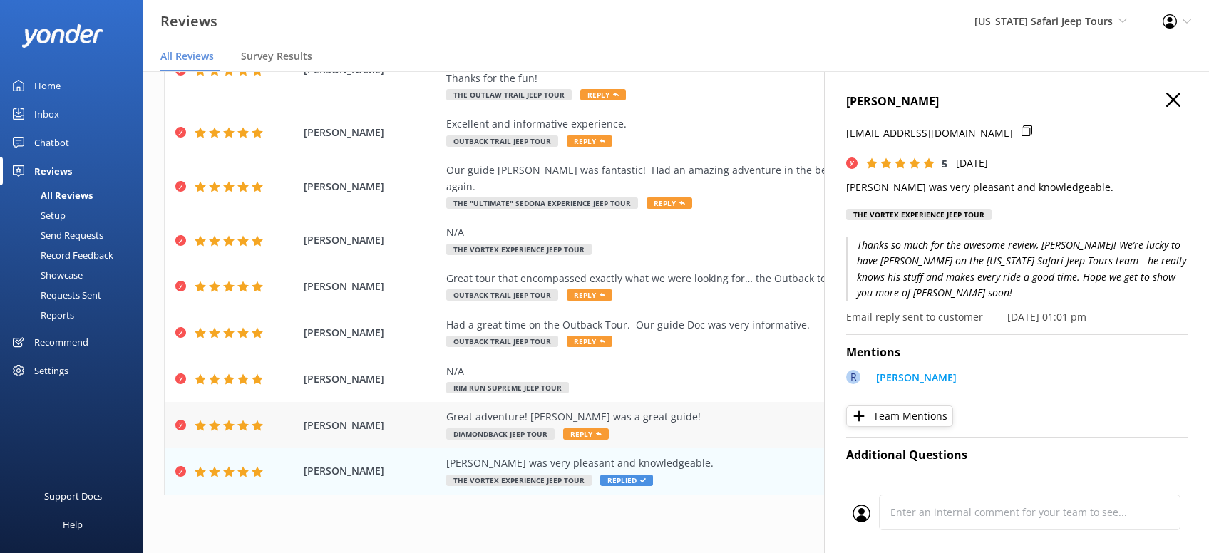
click at [587, 428] on span "Reply" at bounding box center [586, 433] width 46 height 11
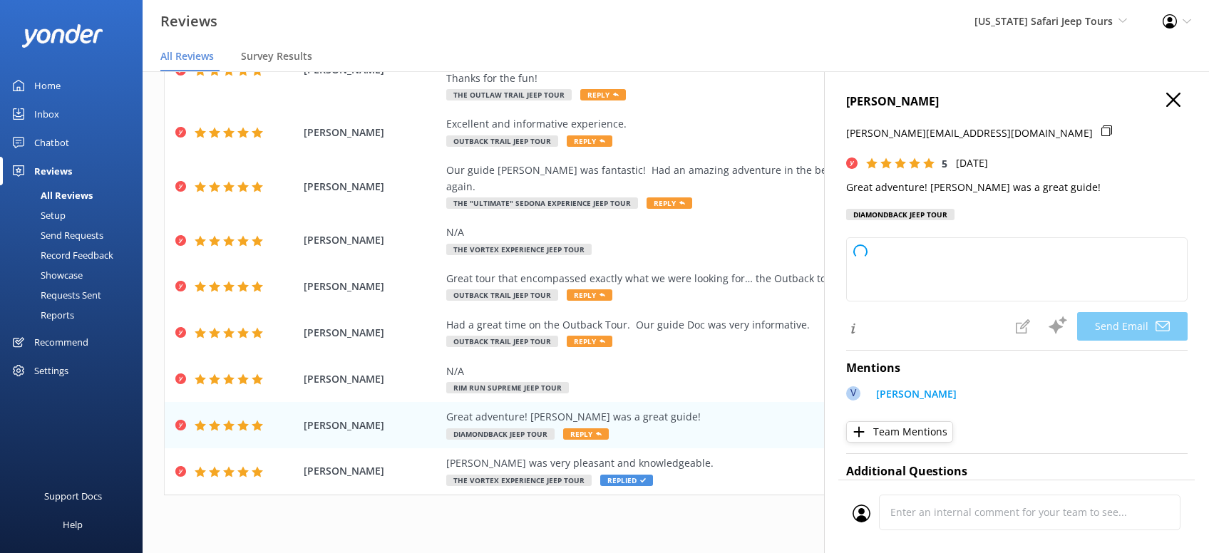
type textarea "Thanks so much, [PERSON_NAME]! We’re thrilled you had a great adventure with [P…"
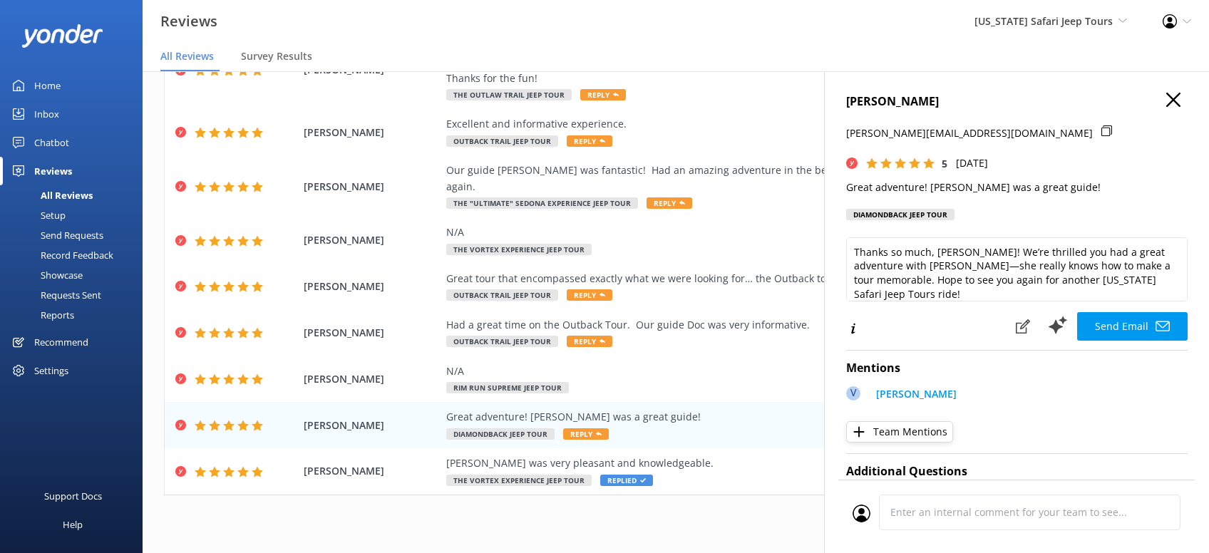
click at [1131, 322] on button "Send Email" at bounding box center [1132, 326] width 111 height 29
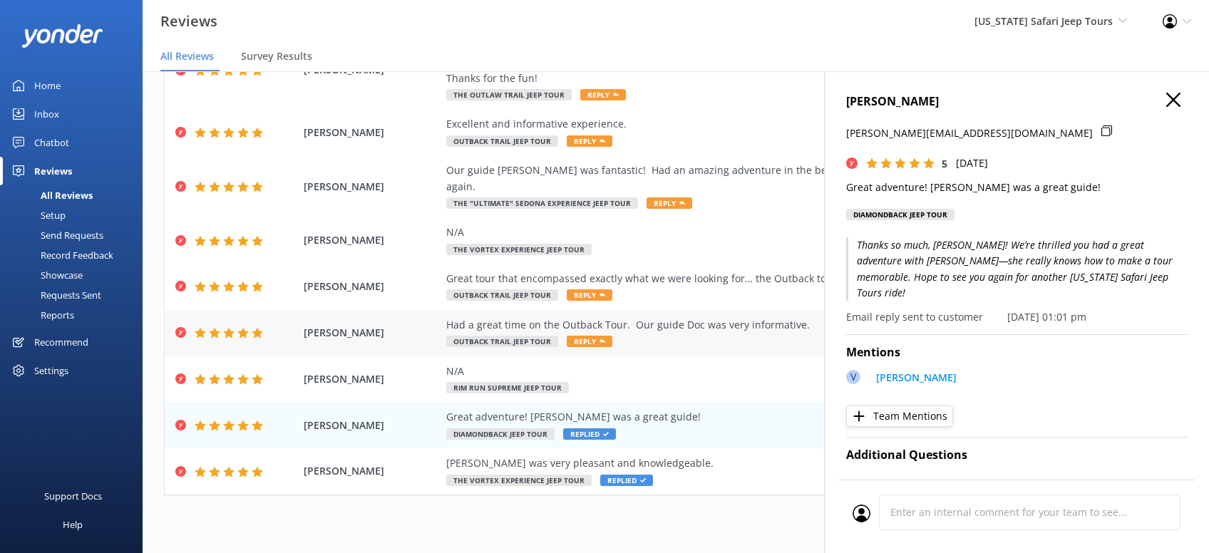
click at [582, 336] on span "Reply" at bounding box center [590, 341] width 46 height 11
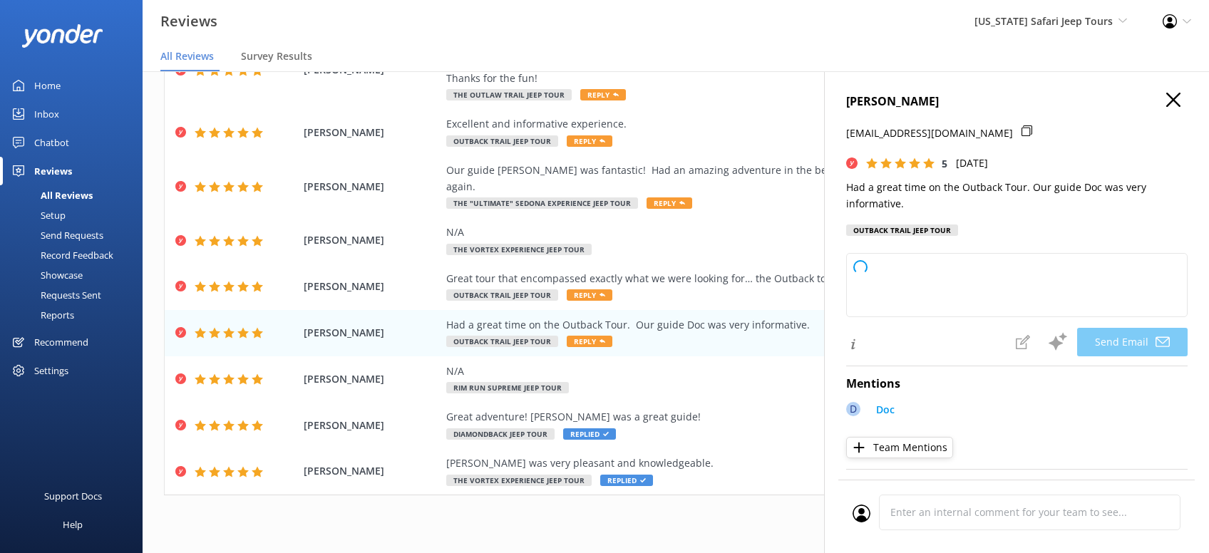
type textarea "Thanks so much, [PERSON_NAME]! We're glad you had a great time out on the Outba…"
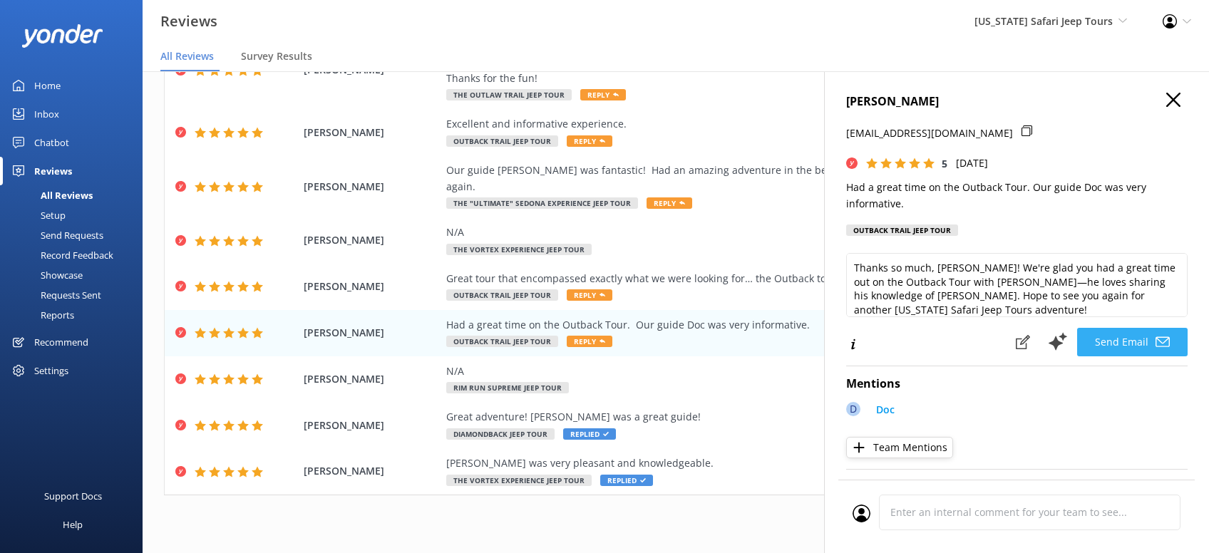
click at [1131, 343] on button "Send Email" at bounding box center [1132, 342] width 111 height 29
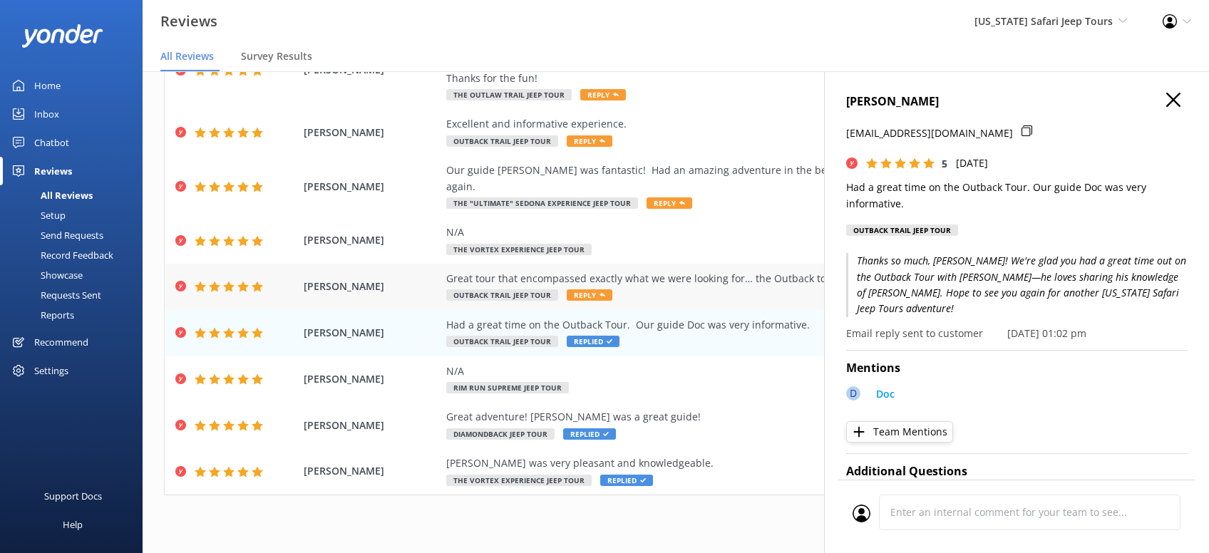
click at [591, 289] on span "Reply" at bounding box center [590, 294] width 46 height 11
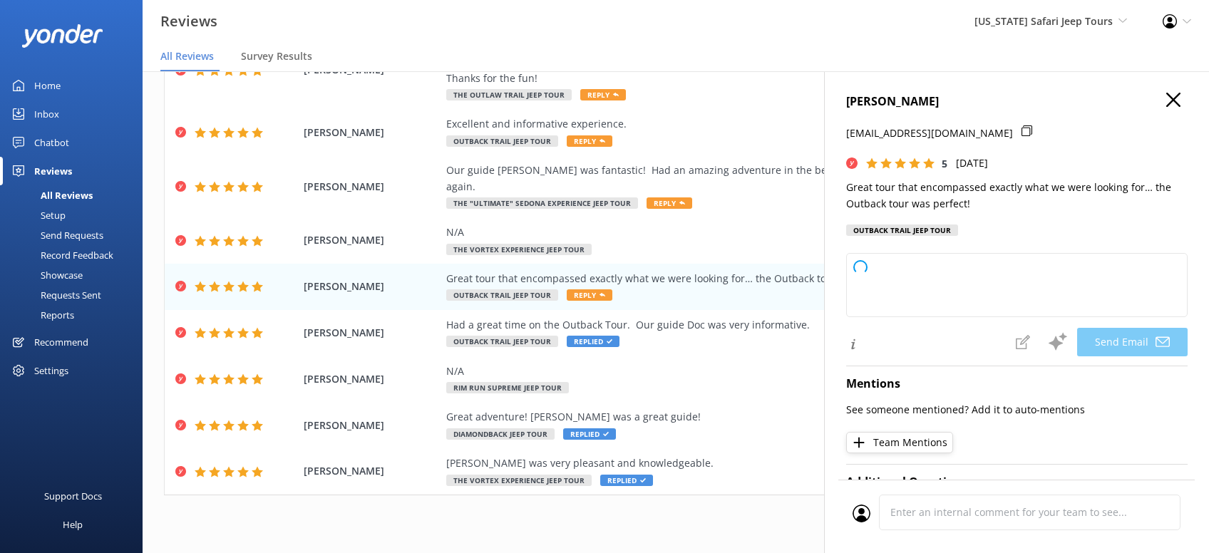
type textarea "Thanks so much, [PERSON_NAME]! We’re glad the Outback tour hit the mark for you…"
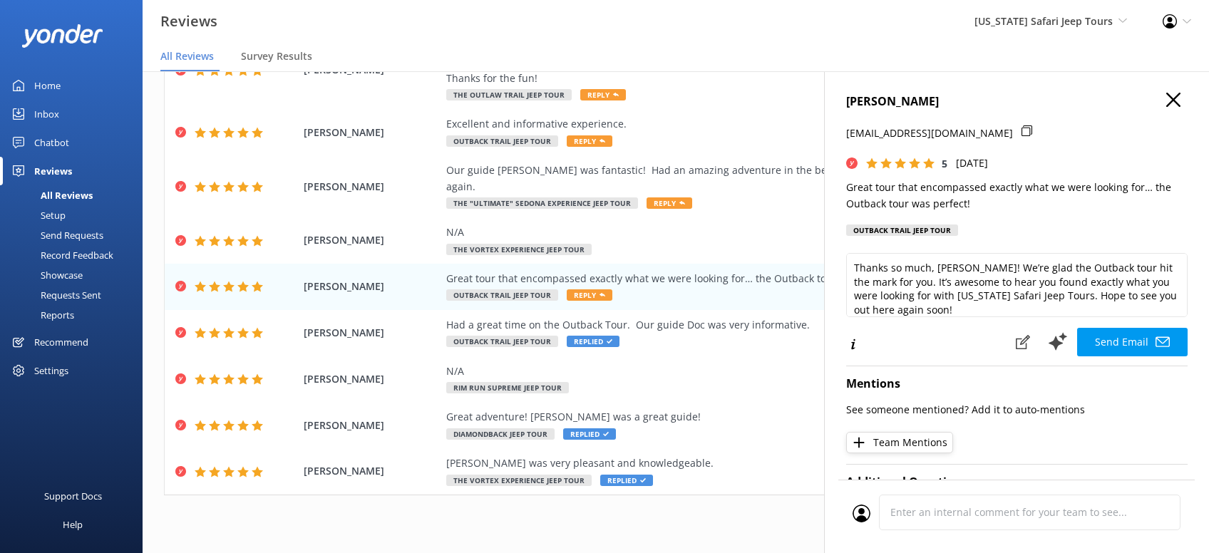
click at [1139, 337] on button "Send Email" at bounding box center [1132, 342] width 111 height 29
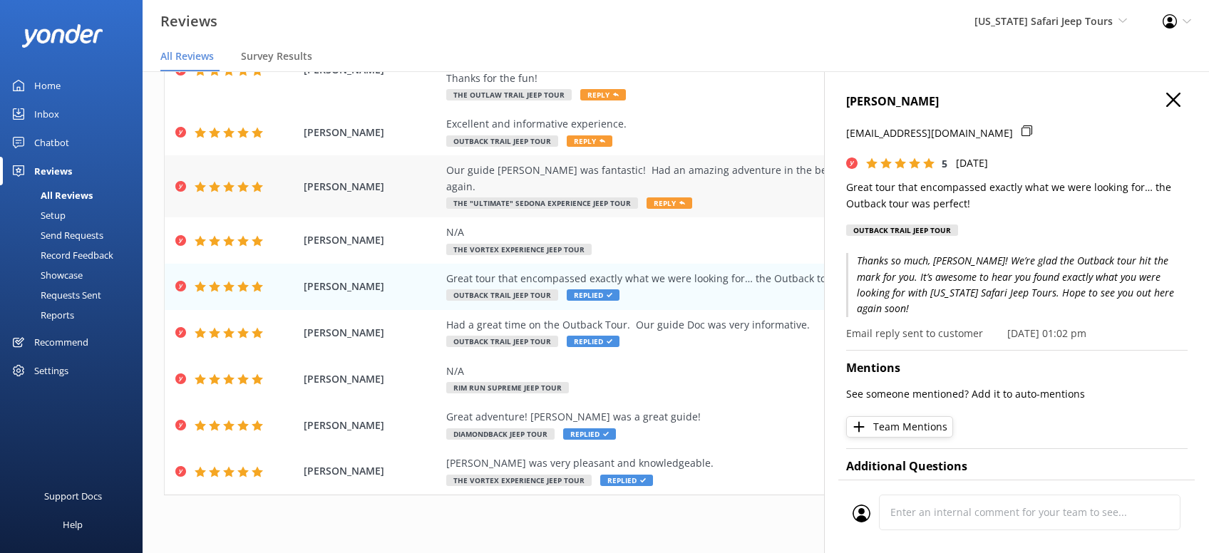
click at [662, 197] on span "Reply" at bounding box center [670, 202] width 46 height 11
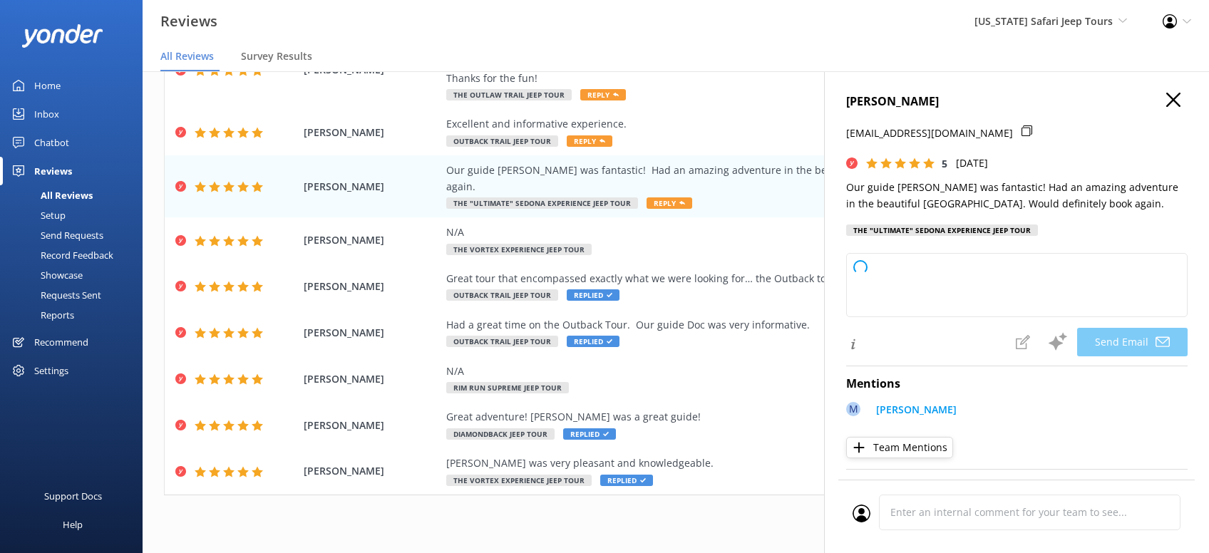
type textarea "Thanks so much, [PERSON_NAME]! We’re thrilled you had an amazing Sedona adventu…"
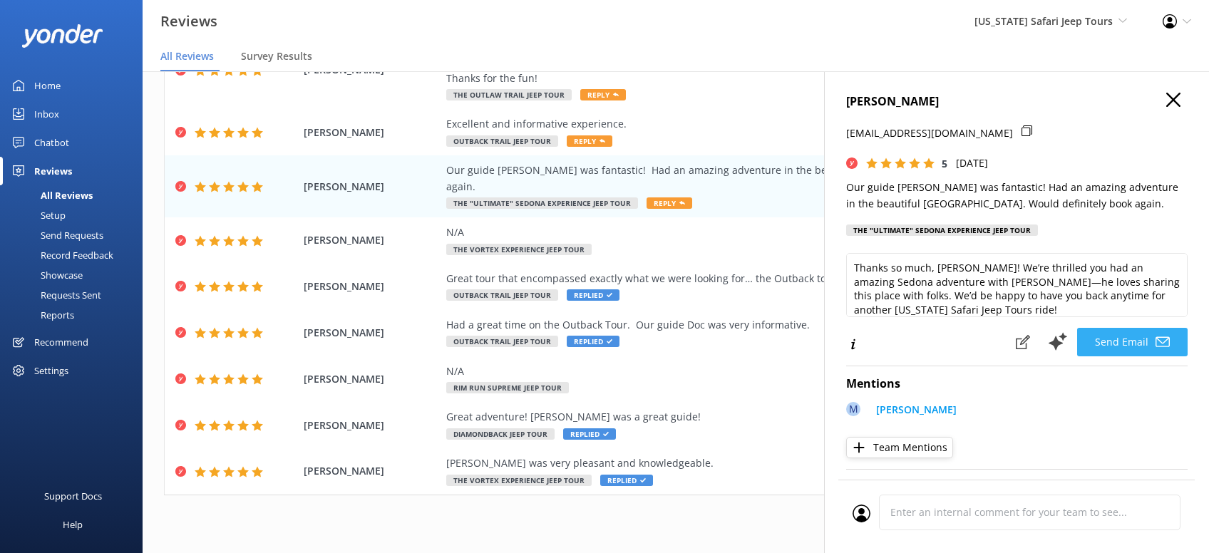
click at [1141, 336] on button "Send Email" at bounding box center [1132, 342] width 111 height 29
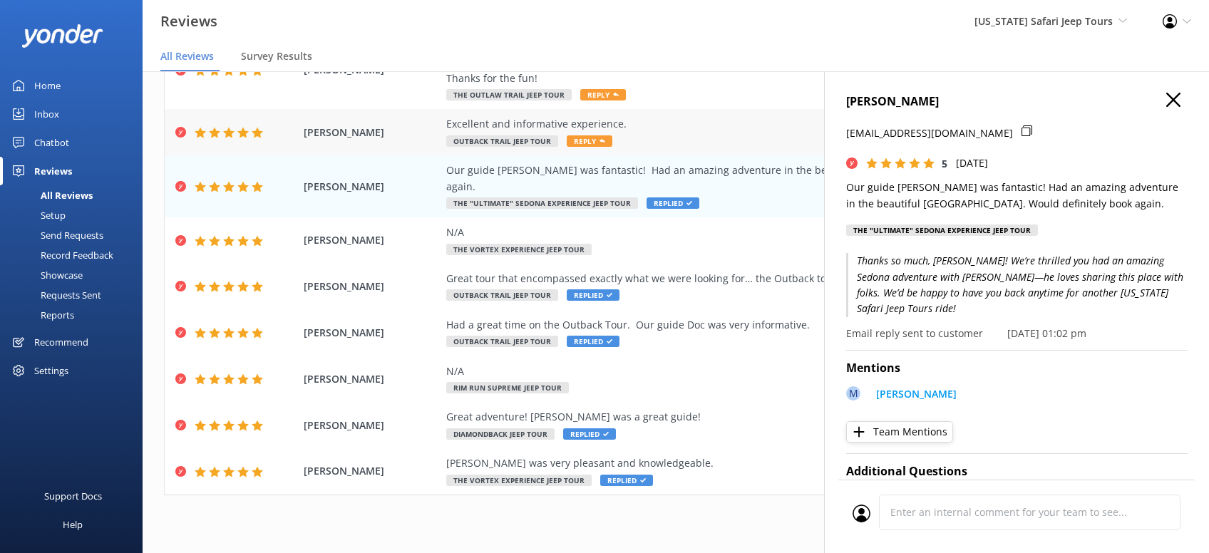
click at [591, 140] on span "Reply" at bounding box center [590, 140] width 46 height 11
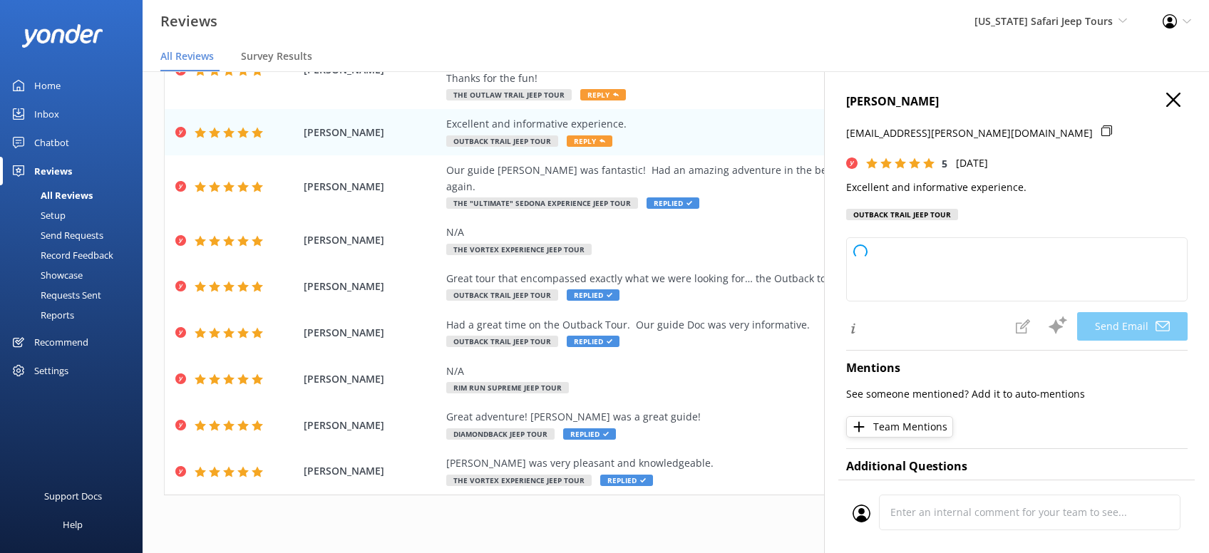
type textarea "Thanks so much, [PERSON_NAME]! We're glad you had an excellent and informative …"
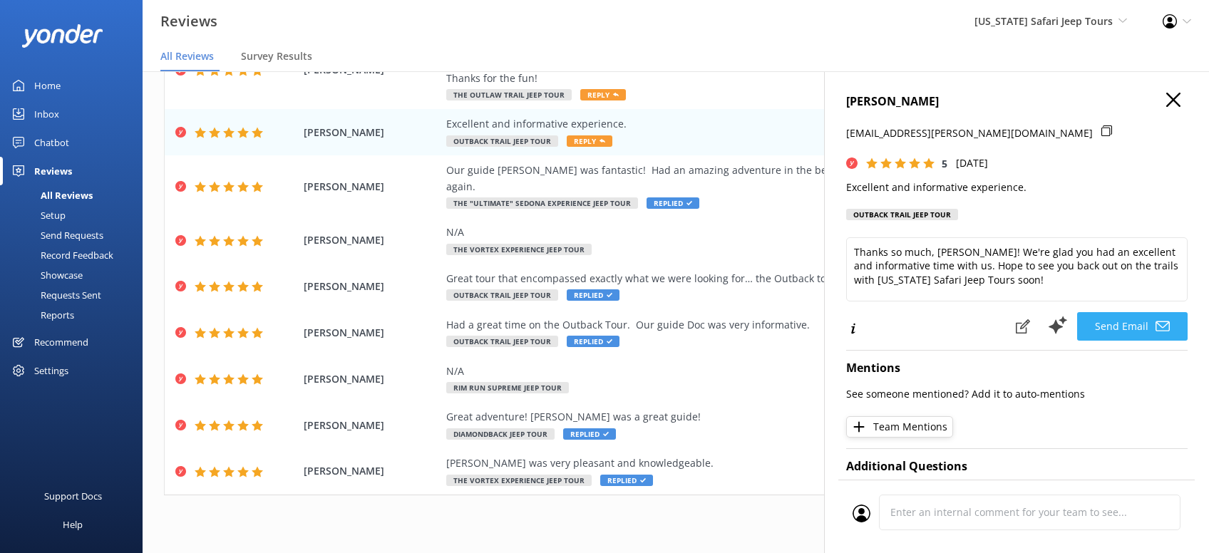
click at [1135, 324] on button "Send Email" at bounding box center [1132, 326] width 111 height 29
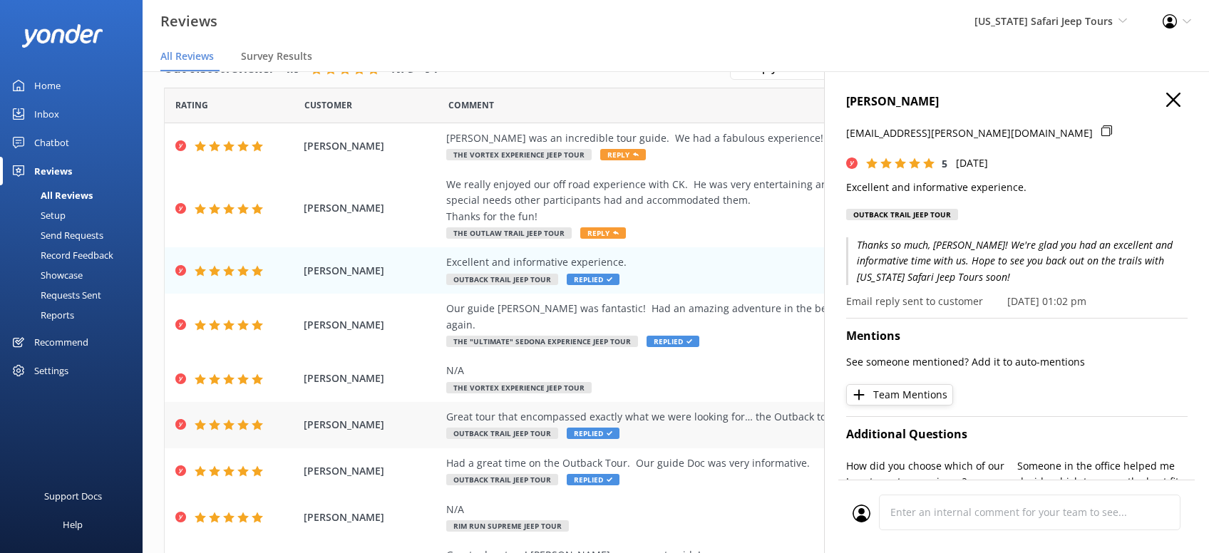
scroll to position [0, 0]
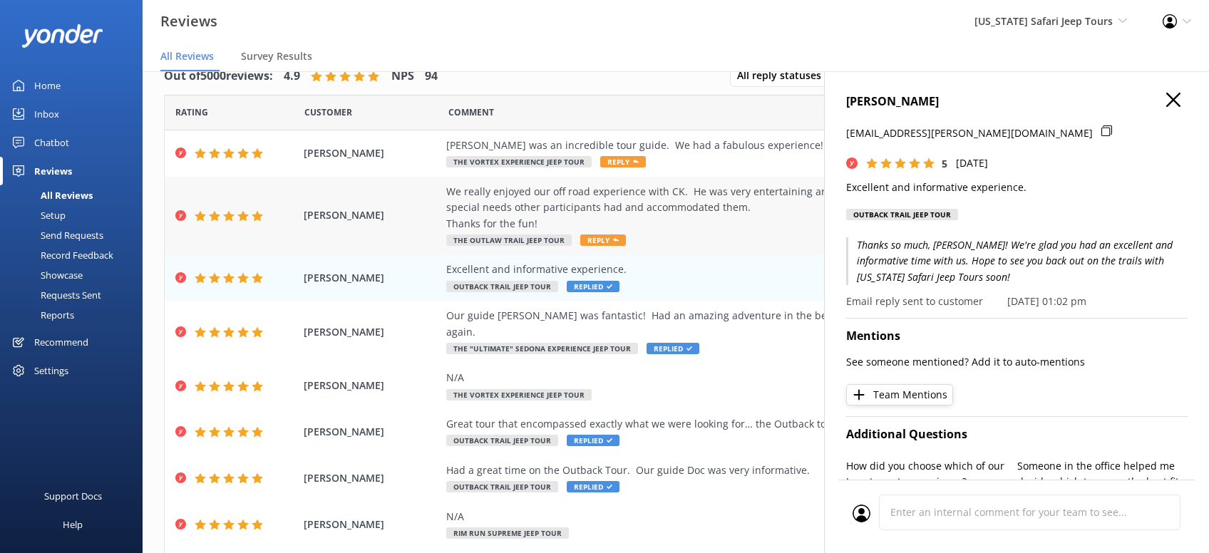
click at [598, 237] on span "Reply" at bounding box center [603, 240] width 46 height 11
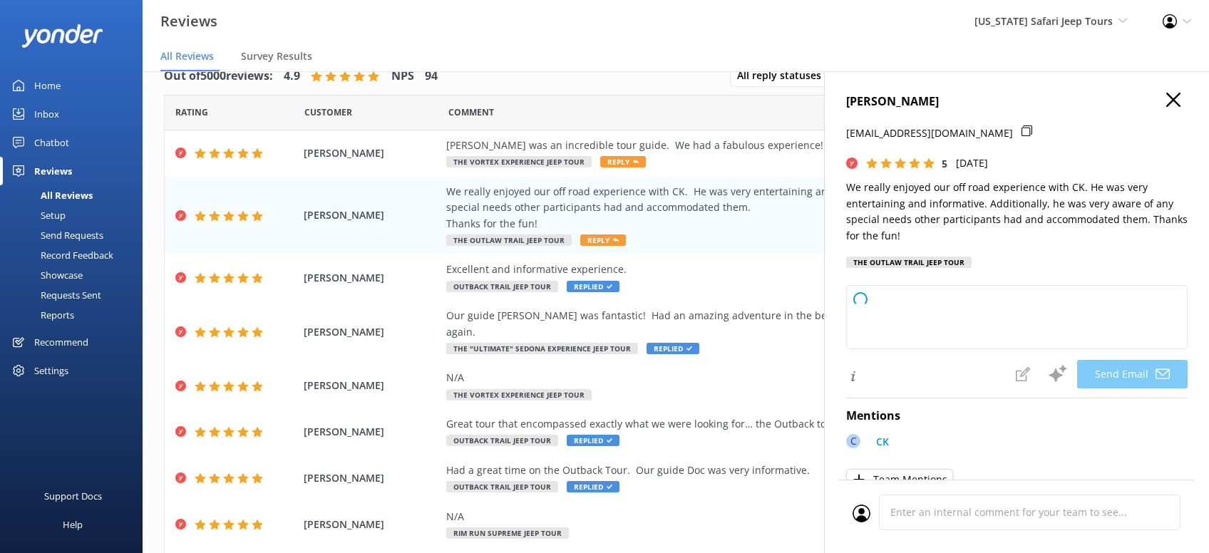
type textarea "Thanks so much, [PERSON_NAME]! We're thrilled you had a great time out on the t…"
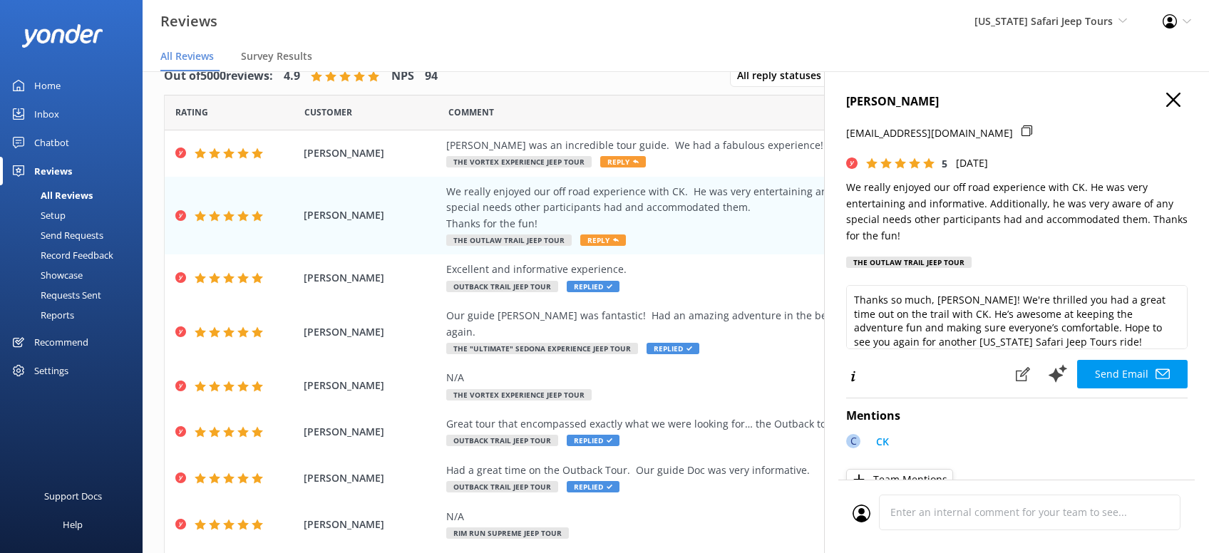
click at [1136, 367] on button "Send Email" at bounding box center [1132, 374] width 111 height 29
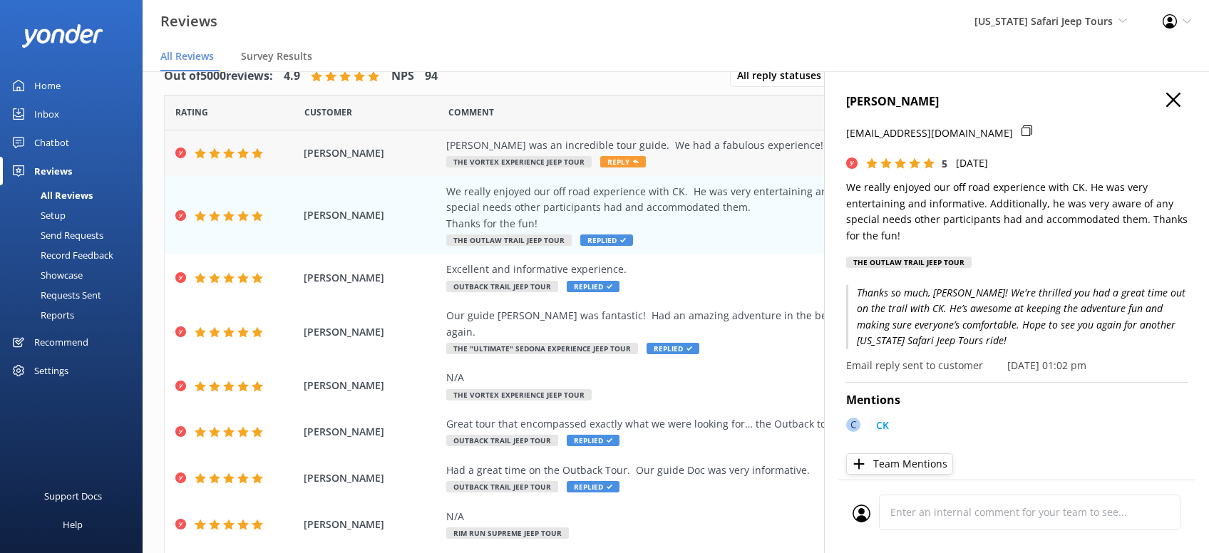
click at [610, 162] on span "Reply" at bounding box center [623, 161] width 46 height 11
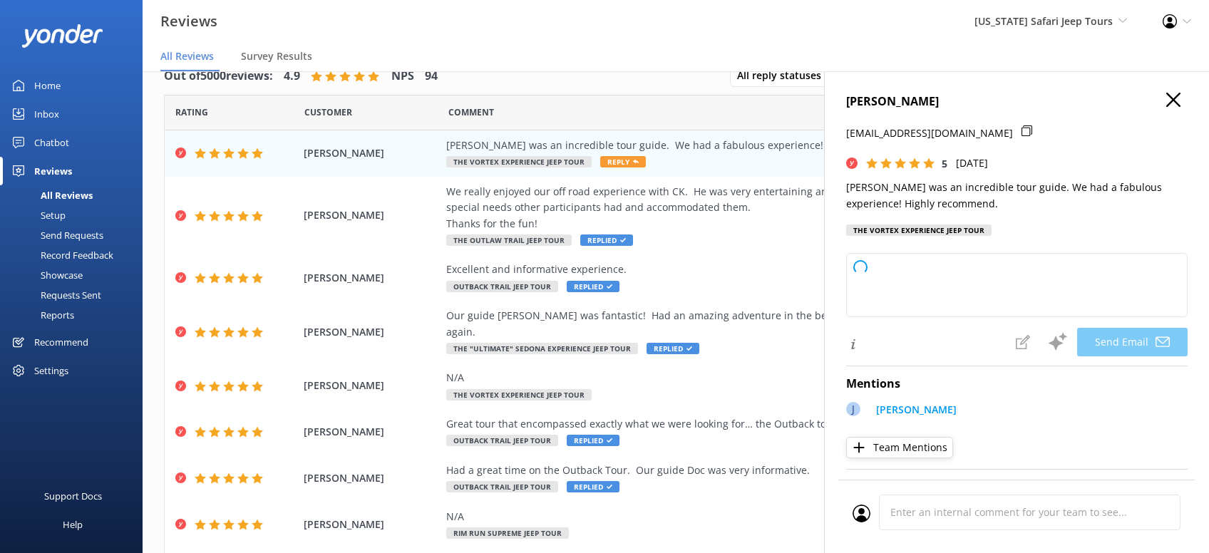
type textarea "Thanks so much, [PERSON_NAME]! We’re lucky to have [PERSON_NAME] on the [US_STA…"
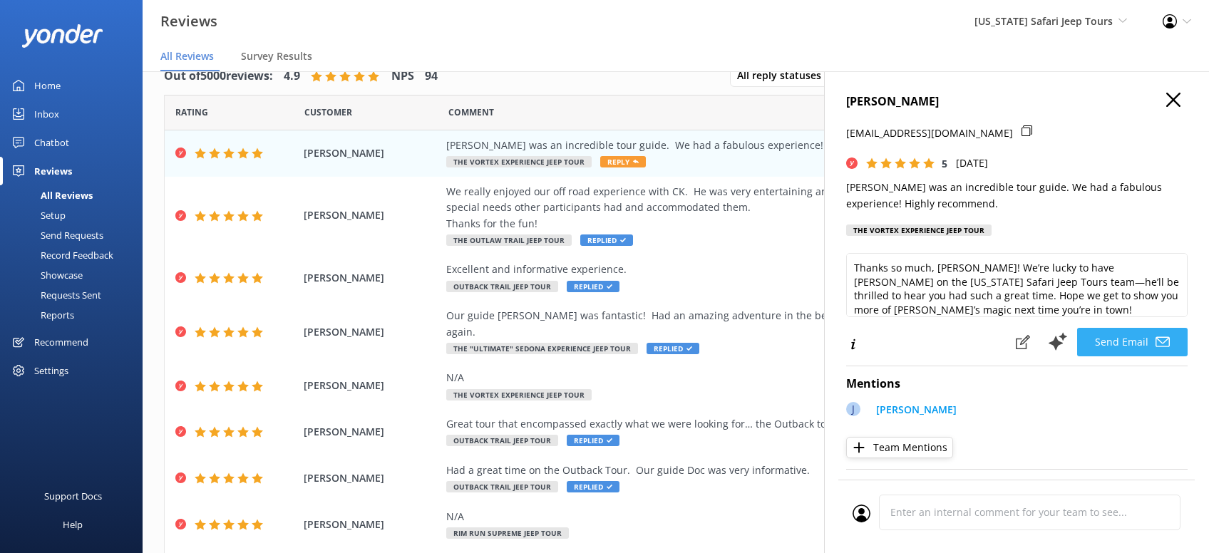
click at [1133, 339] on button "Send Email" at bounding box center [1132, 342] width 111 height 29
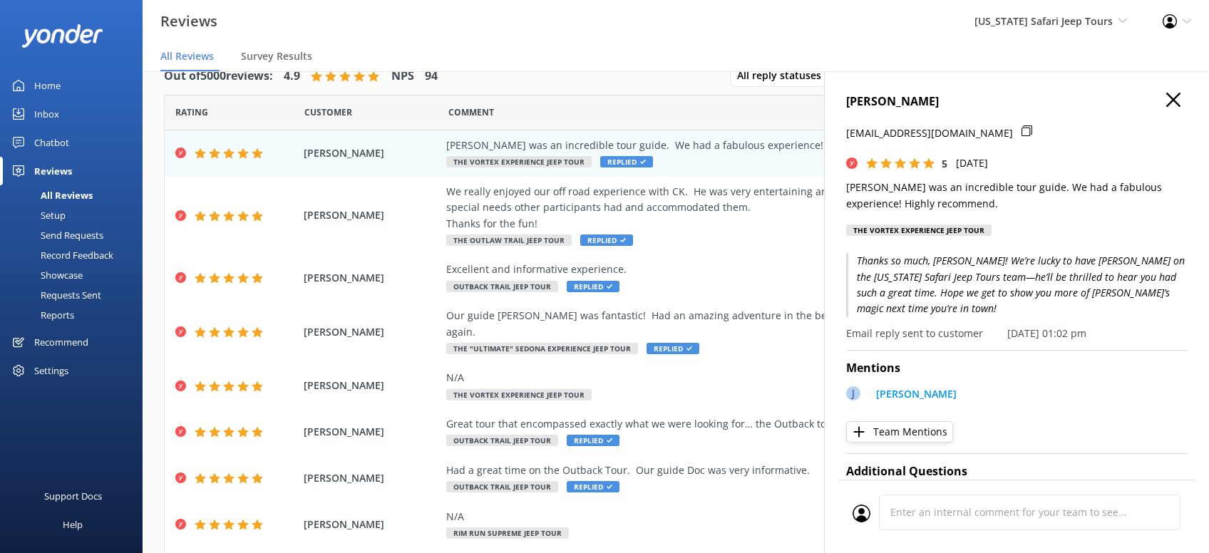
click at [1171, 97] on use "button" at bounding box center [1173, 100] width 14 height 14
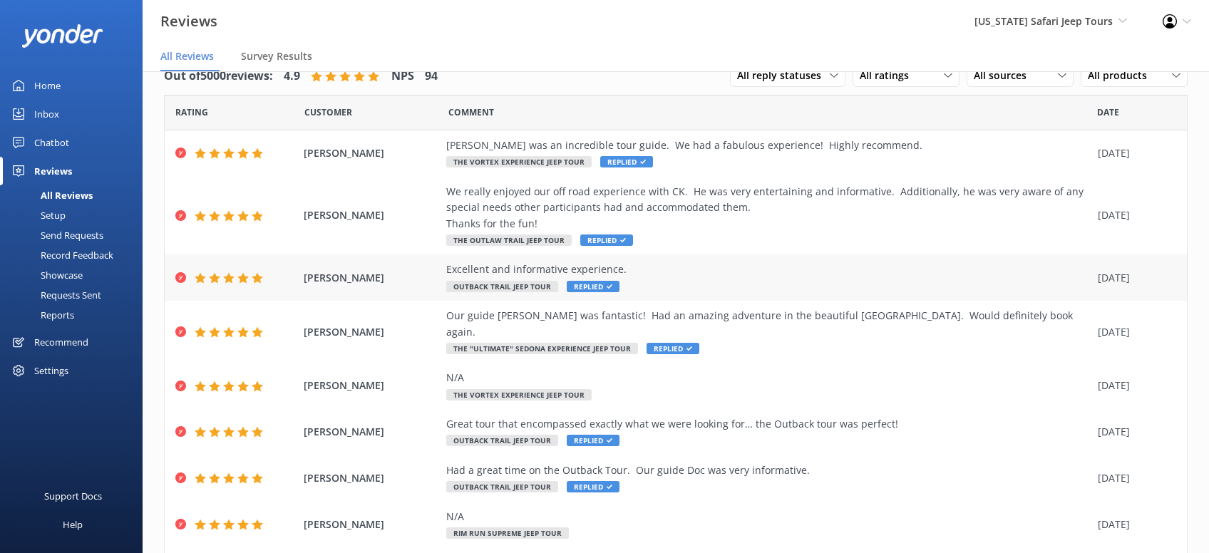
scroll to position [145, 0]
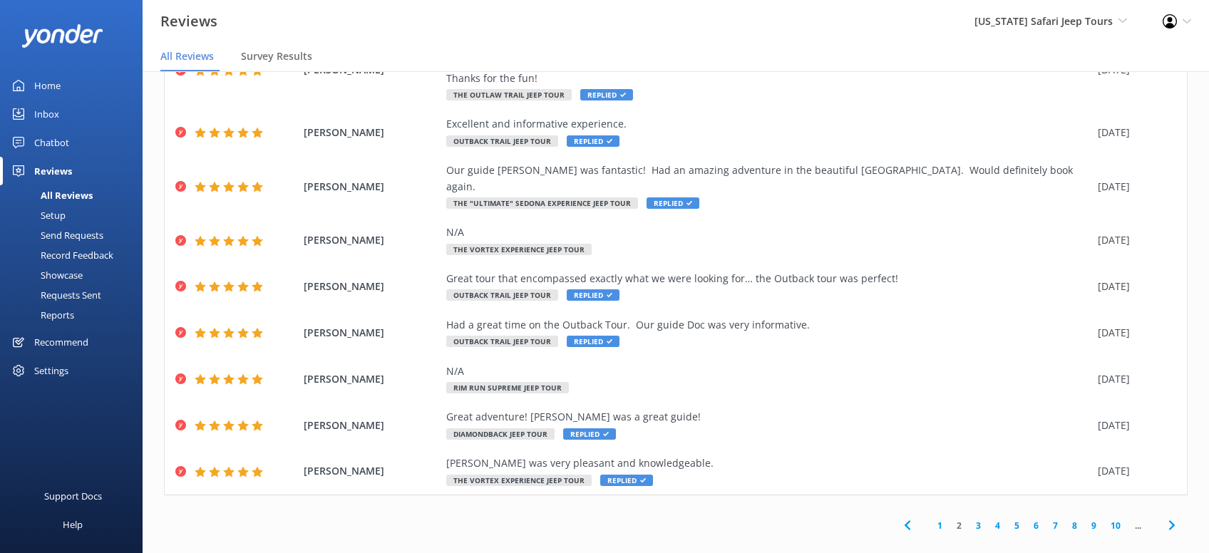
click at [942, 519] on link "1" at bounding box center [939, 526] width 19 height 14
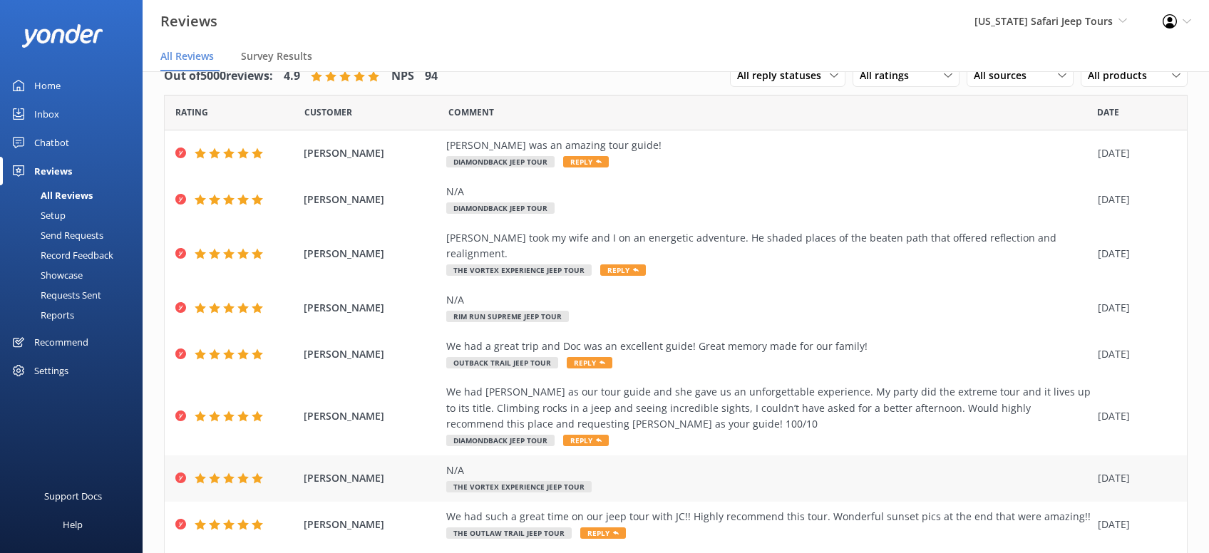
scroll to position [162, 0]
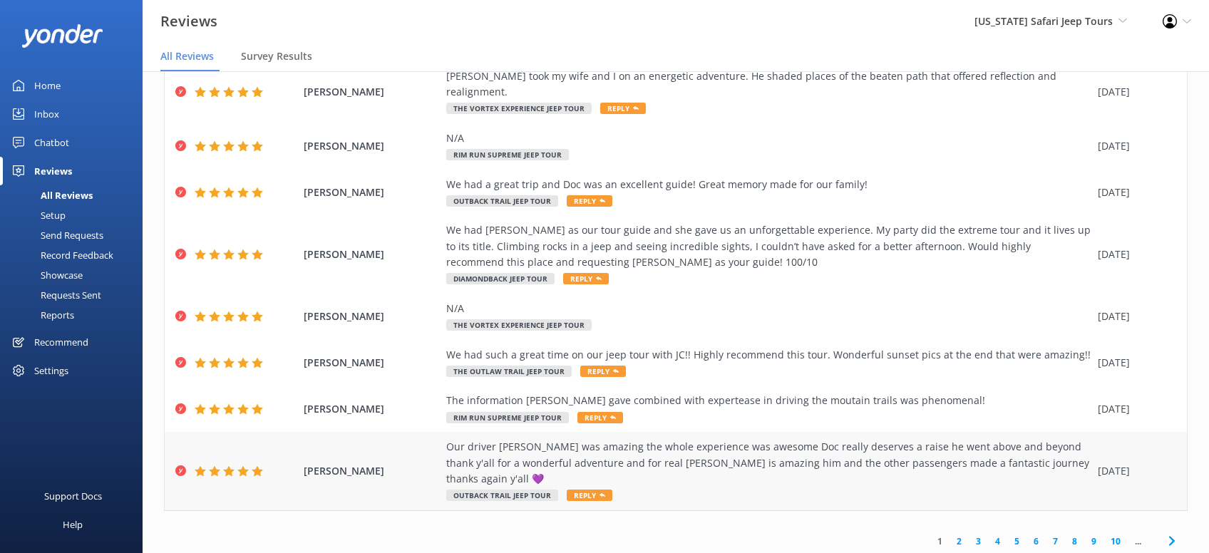
click at [582, 490] on span "Reply" at bounding box center [590, 495] width 46 height 11
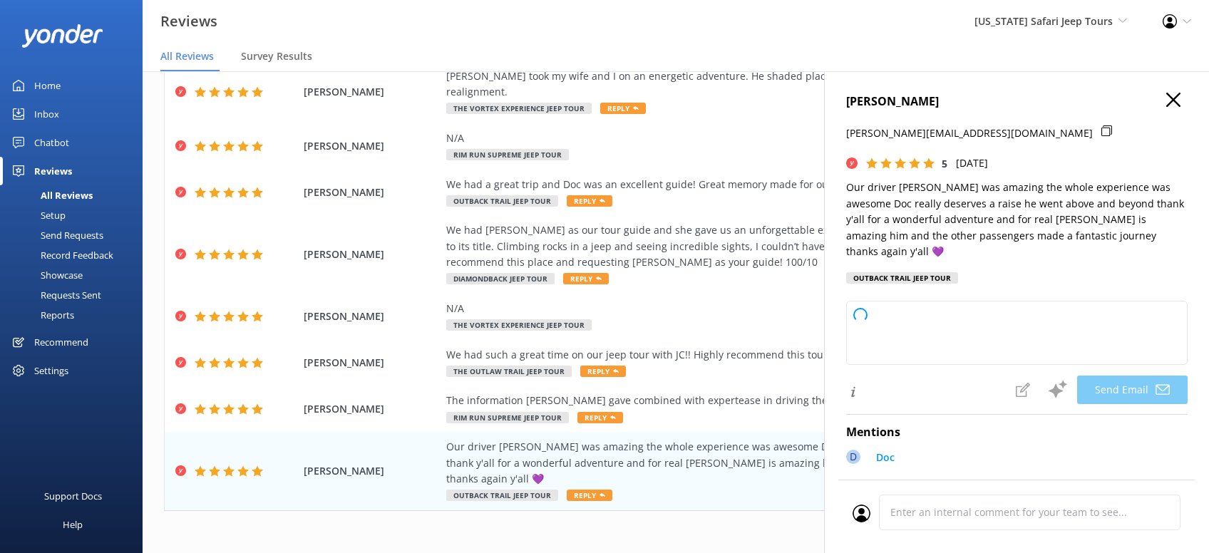
type textarea "[PERSON_NAME], thank you so much for your awesome review! We’re thrilled you ha…"
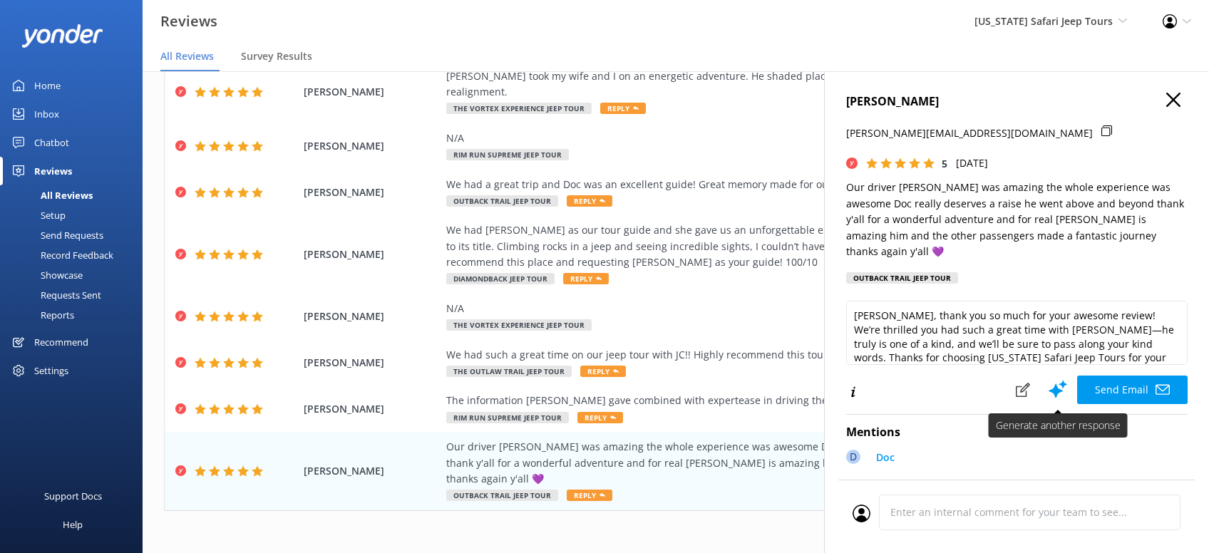
drag, startPoint x: 1136, startPoint y: 368, endPoint x: 1120, endPoint y: 376, distance: 18.2
click at [1136, 376] on button "Send Email" at bounding box center [1132, 390] width 111 height 29
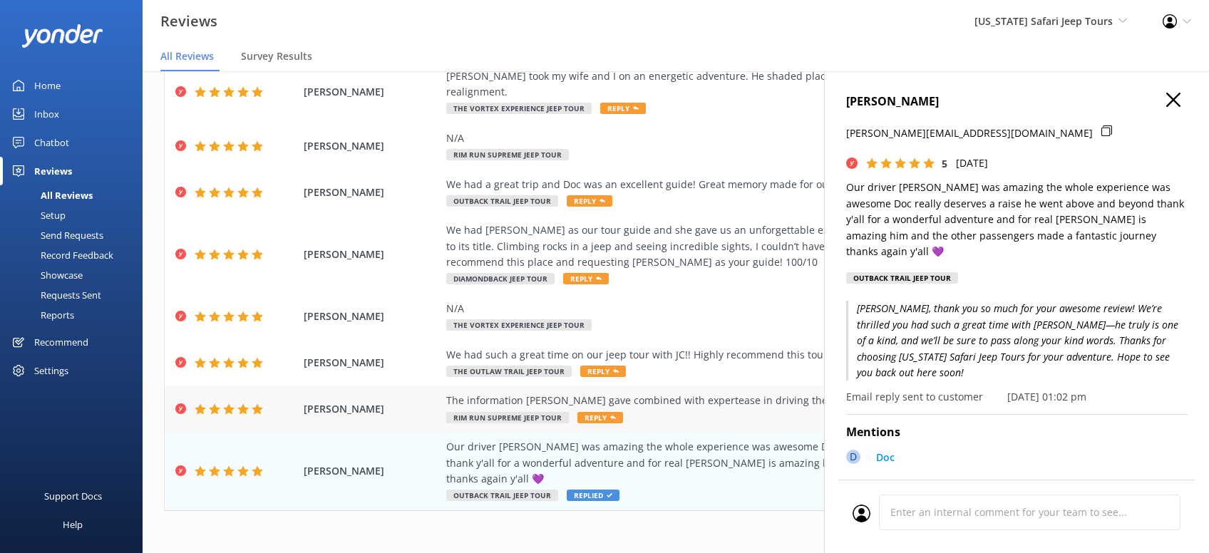
click at [602, 412] on span "Reply" at bounding box center [601, 417] width 46 height 11
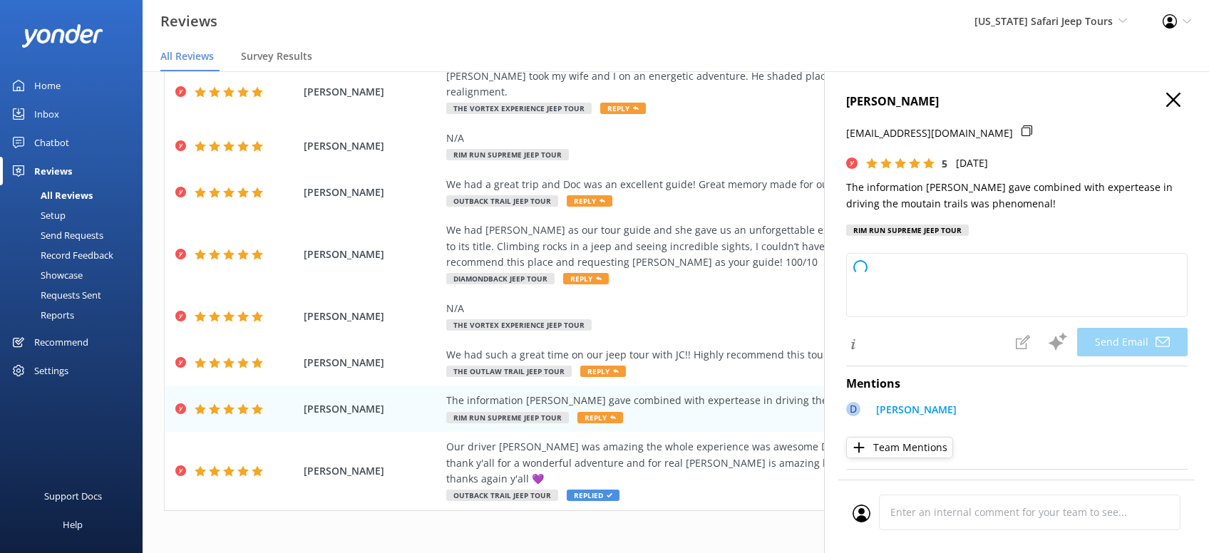
type textarea "Thanks so much, [PERSON_NAME]! We’re thrilled you had a phenomenal time out on …"
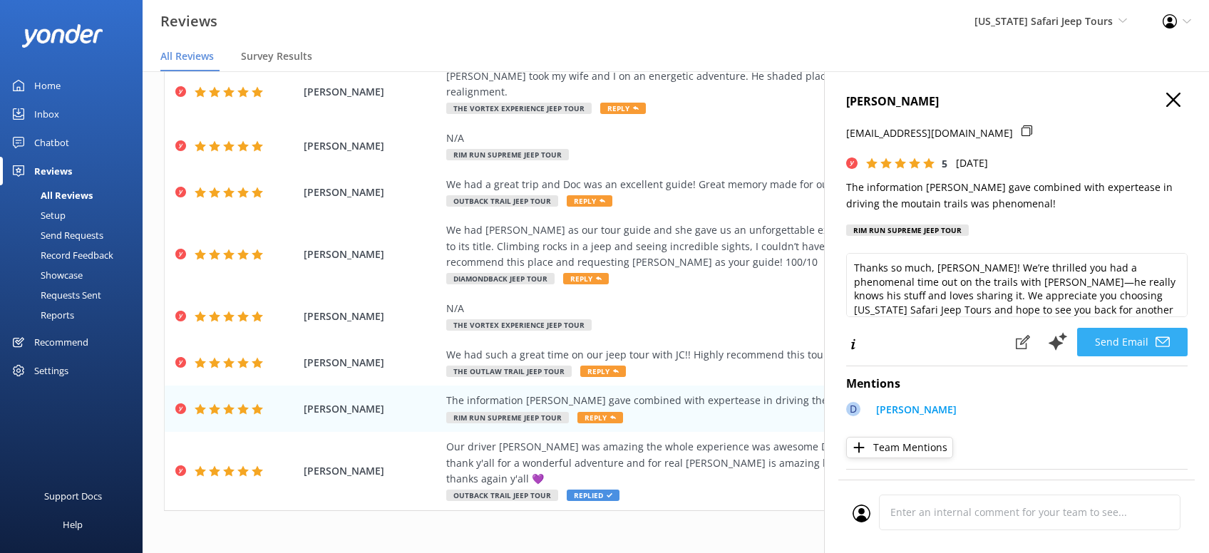
click at [1135, 341] on button "Send Email" at bounding box center [1132, 342] width 111 height 29
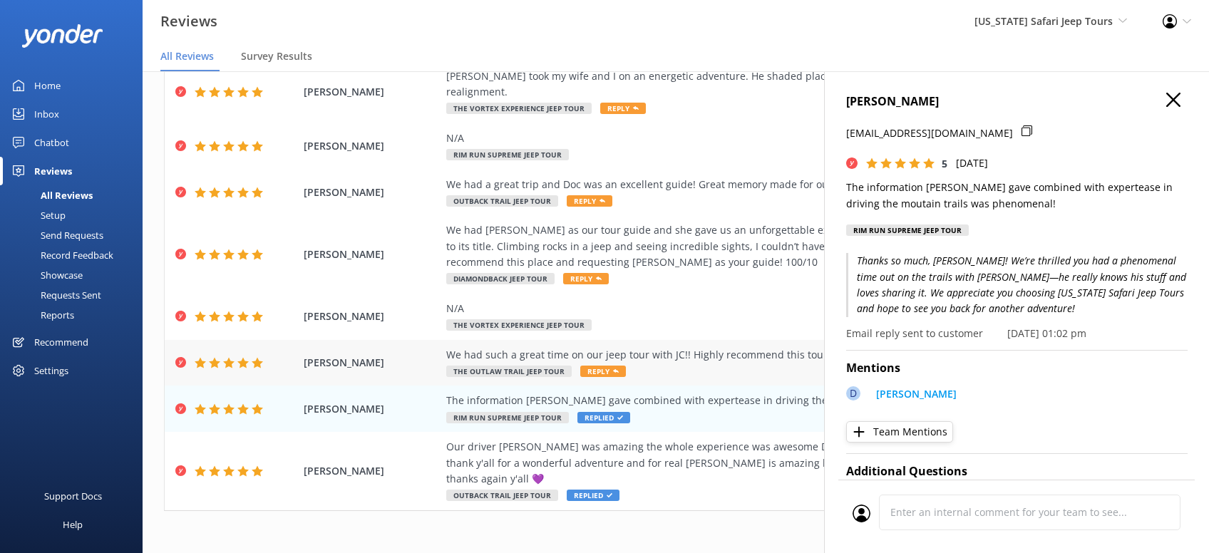
click at [599, 366] on span "Reply" at bounding box center [603, 371] width 46 height 11
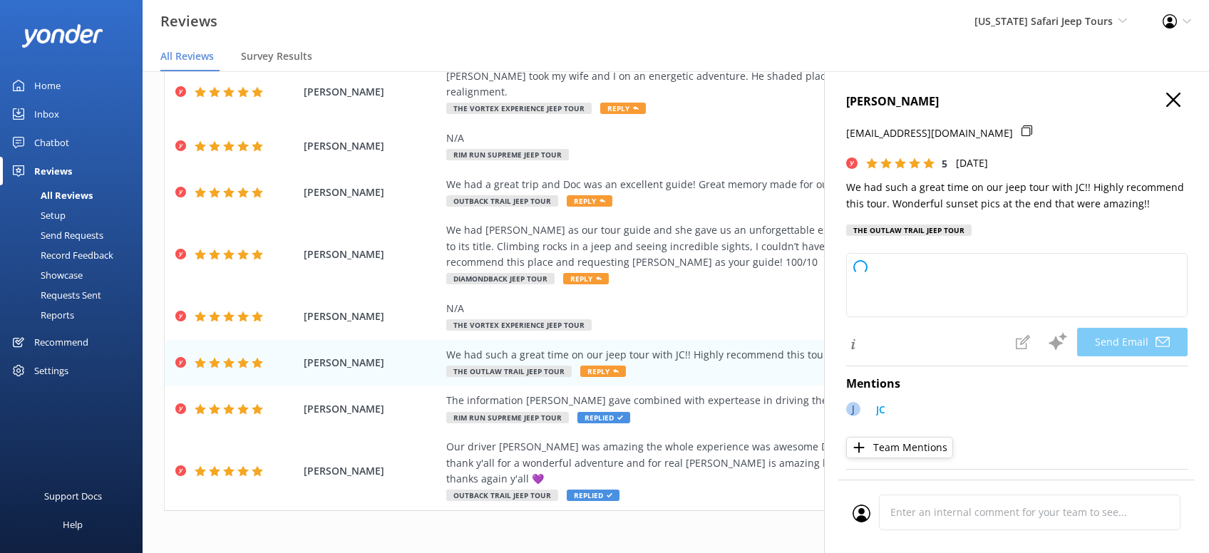
type textarea "Thanks so much, [PERSON_NAME]! We’re thrilled you had a blast with [PERSON_NAME…"
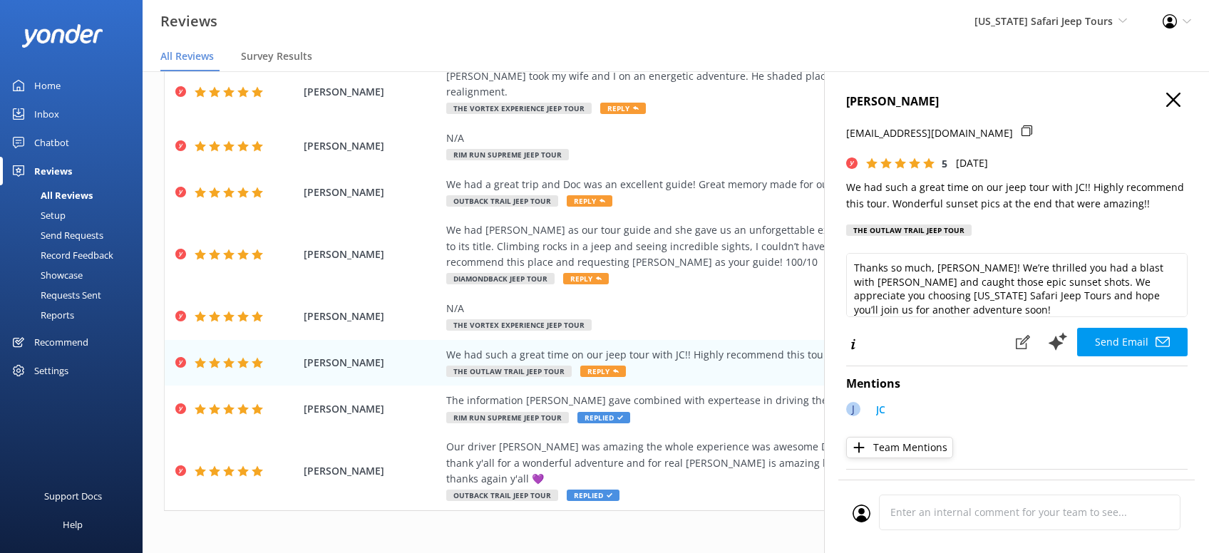
click at [1126, 337] on button "Send Email" at bounding box center [1132, 342] width 111 height 29
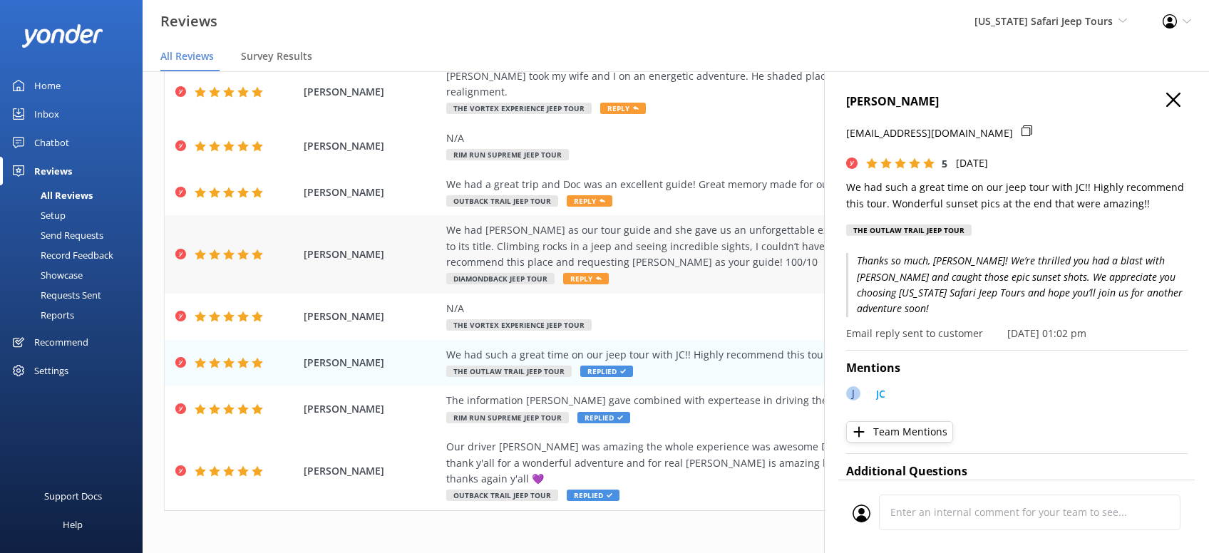
click at [589, 273] on span "Reply" at bounding box center [586, 278] width 46 height 11
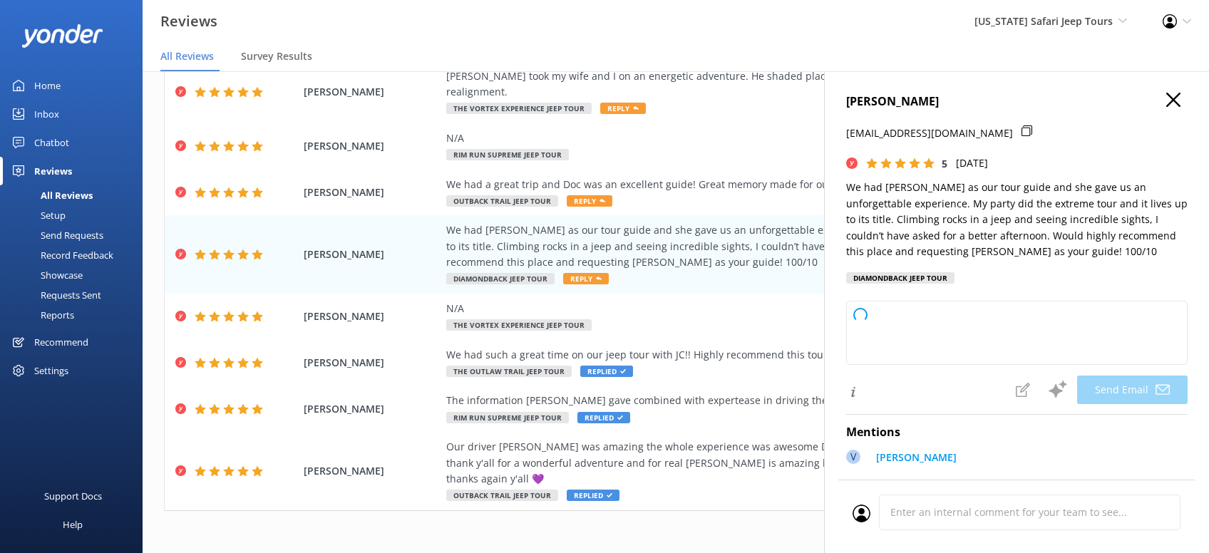
type textarea "[PERSON_NAME], thanks for the awesome review! We’re so glad you had a blast on …"
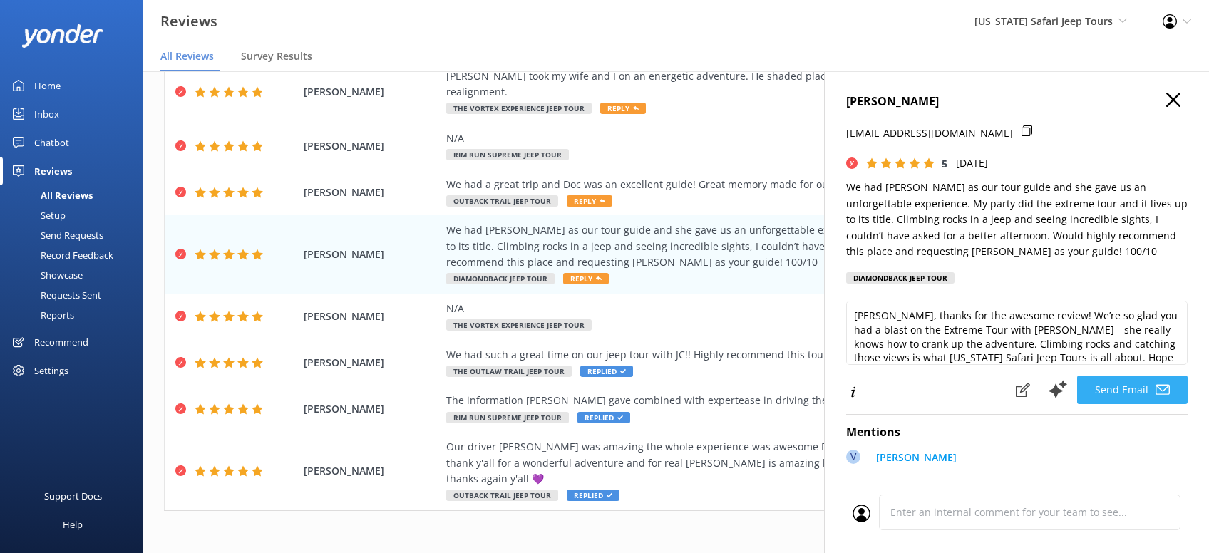
click at [1134, 388] on button "Send Email" at bounding box center [1132, 390] width 111 height 29
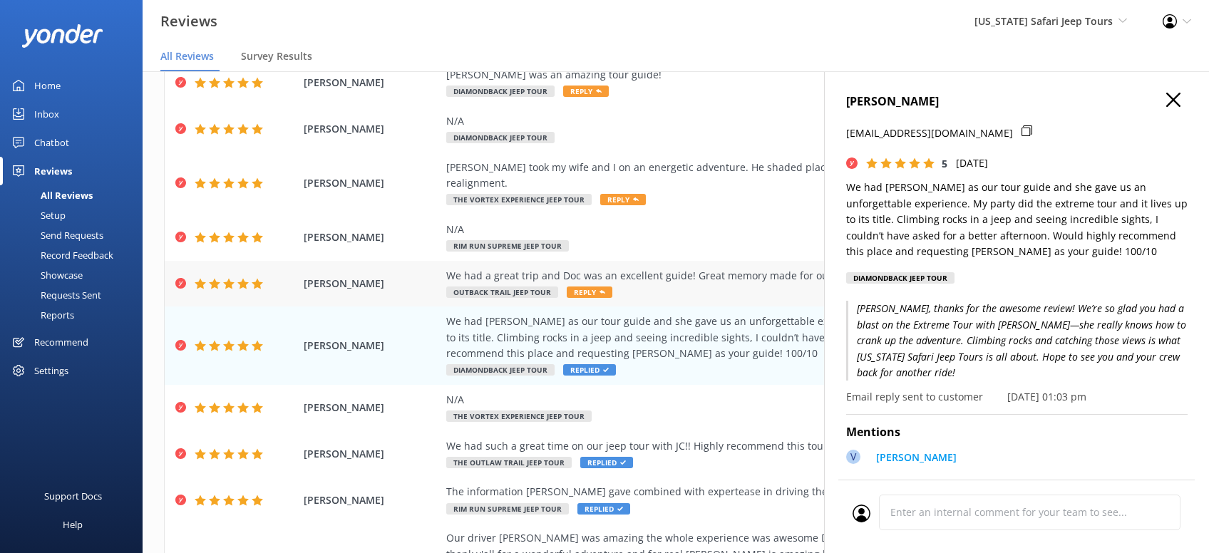
scroll to position [0, 0]
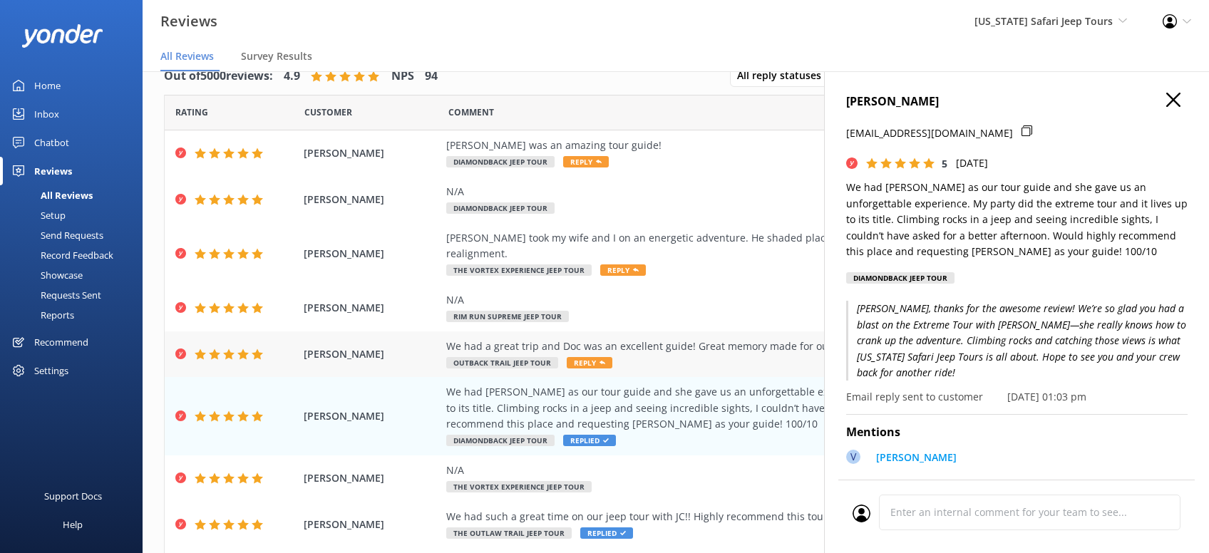
click at [590, 357] on span "Reply" at bounding box center [590, 362] width 46 height 11
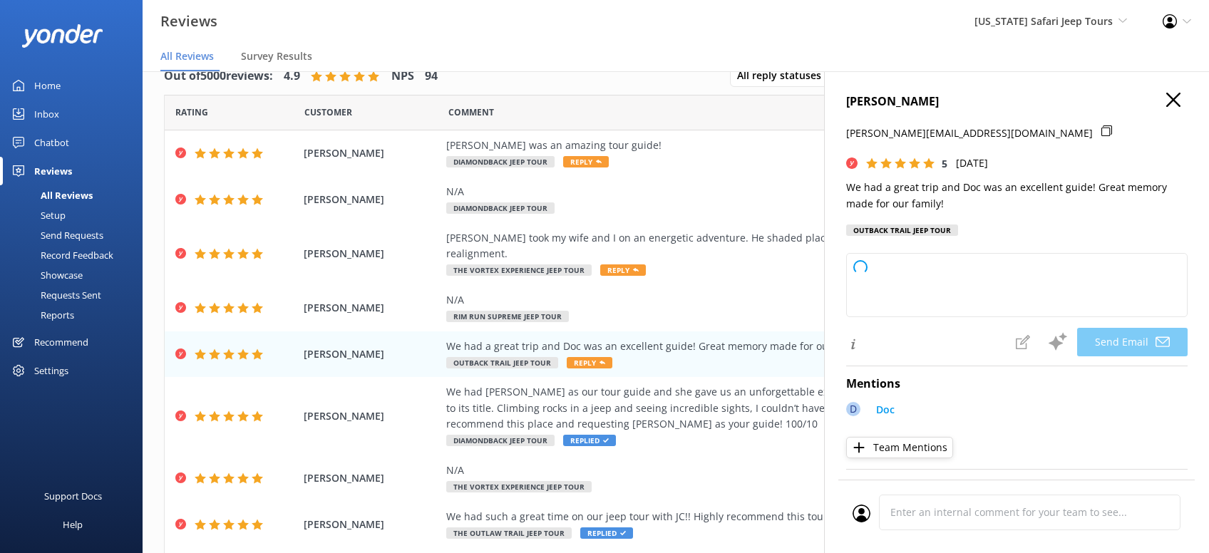
type textarea "Thanks so much, [PERSON_NAME]! We’re thrilled you and your family had a great t…"
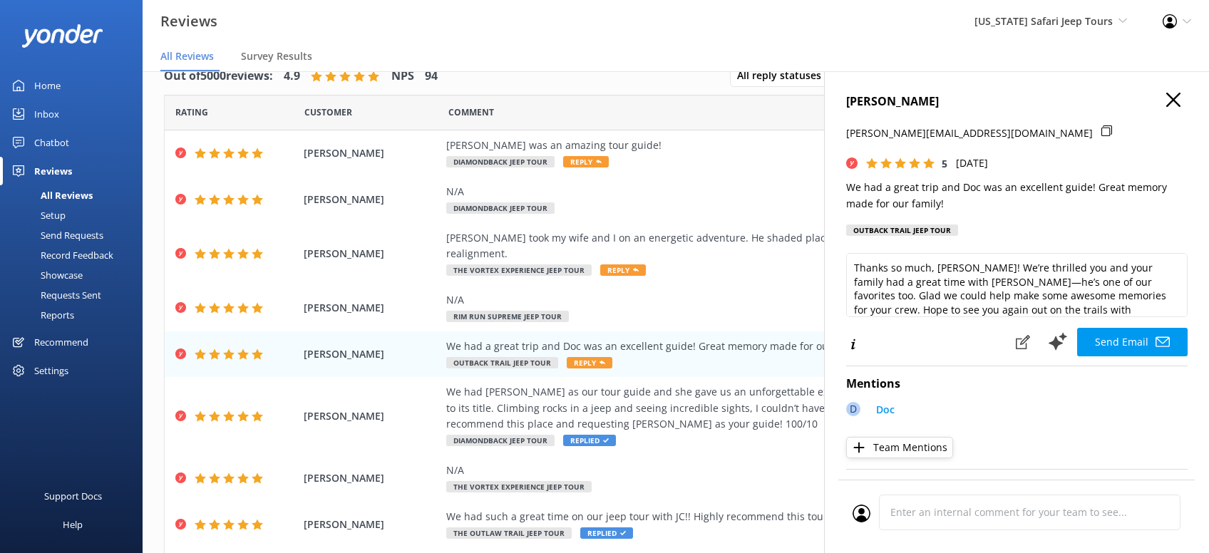
click at [1133, 337] on button "Send Email" at bounding box center [1132, 342] width 111 height 29
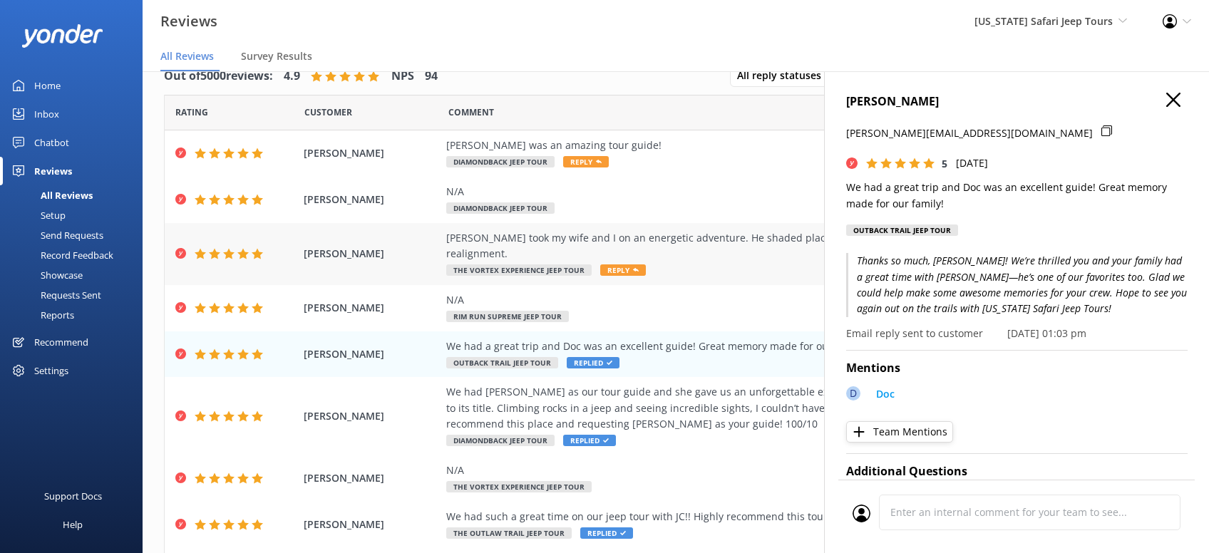
click at [606, 265] on span "Reply" at bounding box center [623, 270] width 46 height 11
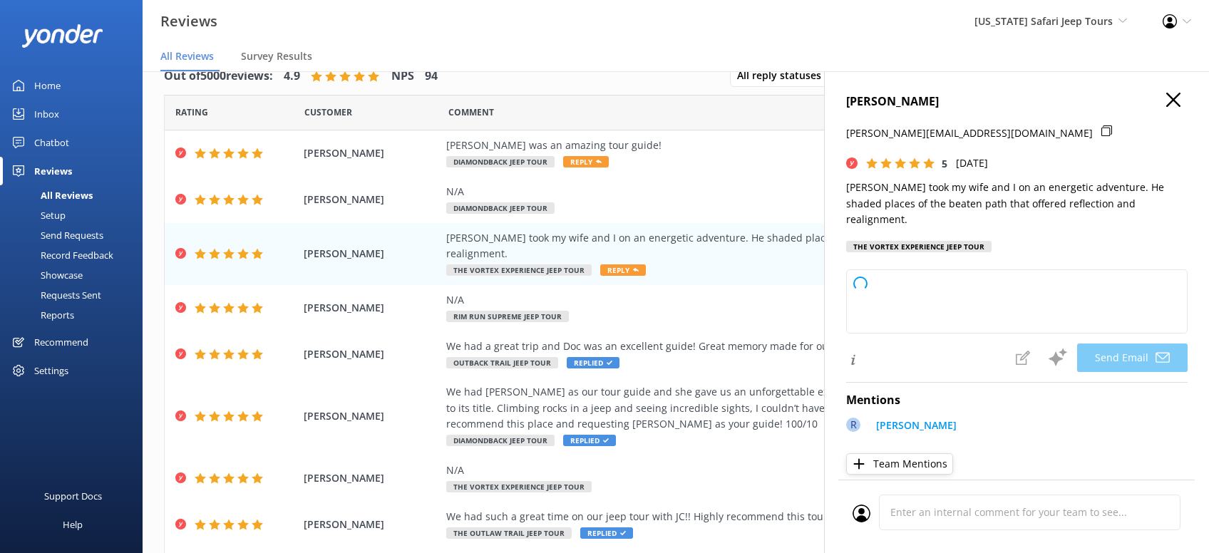
type textarea "Thanks so much, [PERSON_NAME]! We’re glad you and your wife enjoyed exploring t…"
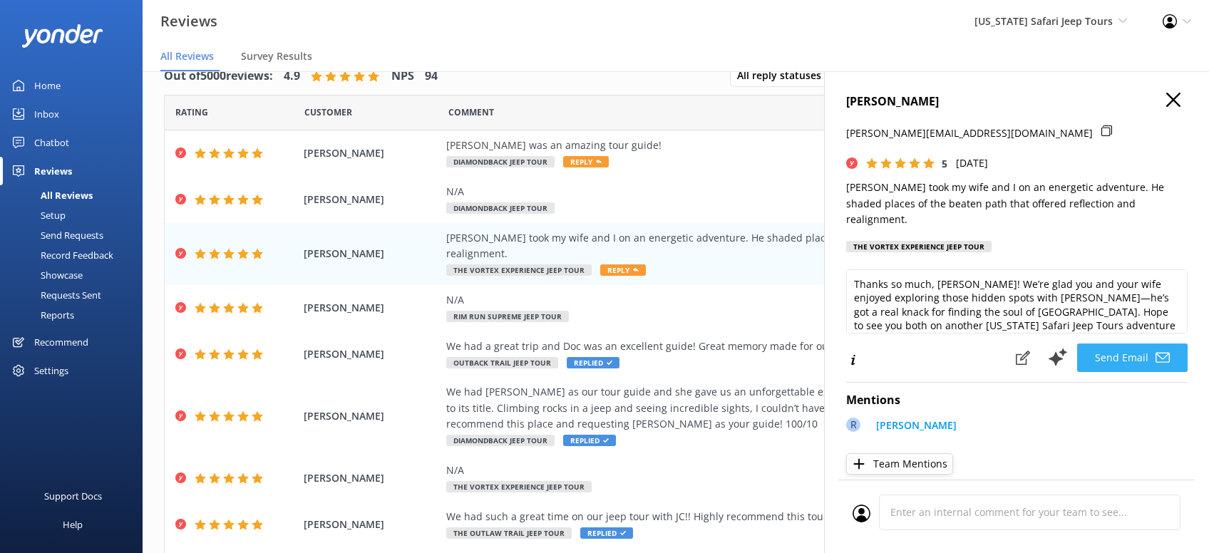
click at [1124, 344] on button "Send Email" at bounding box center [1132, 358] width 111 height 29
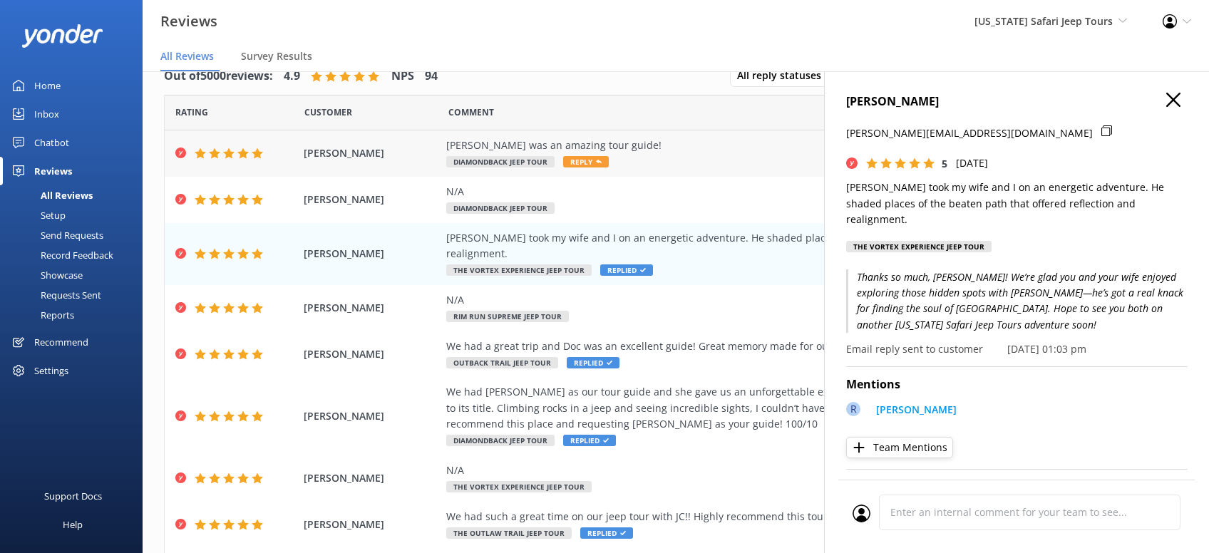
click at [586, 160] on span "Reply" at bounding box center [586, 161] width 46 height 11
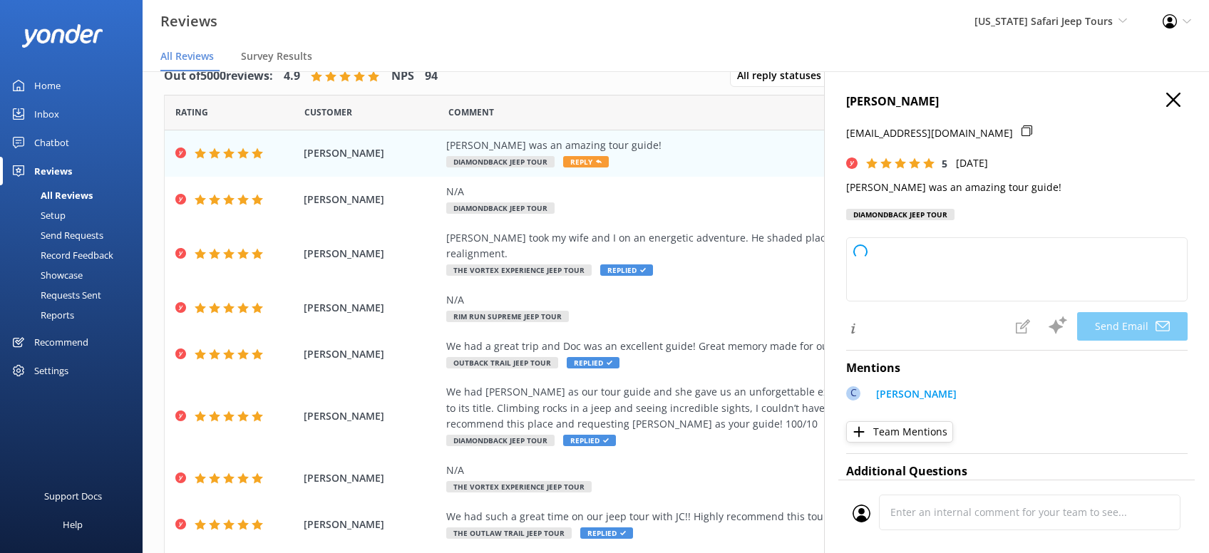
type textarea "Thanks so much, [PERSON_NAME]! We think [PERSON_NAME] is awesome too, and we're…"
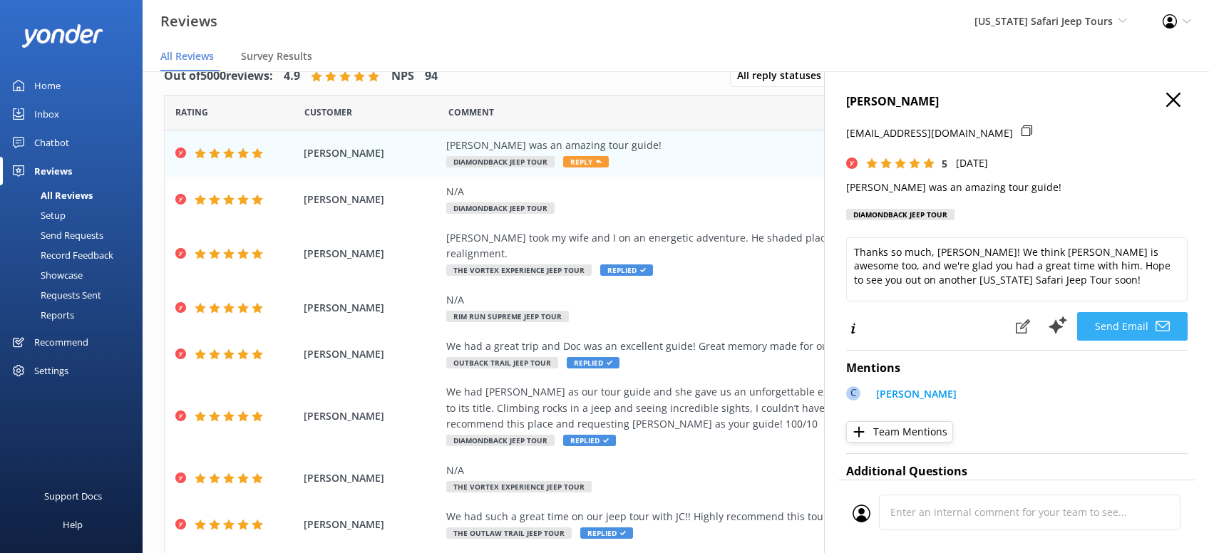
click at [1129, 321] on button "Send Email" at bounding box center [1132, 326] width 111 height 29
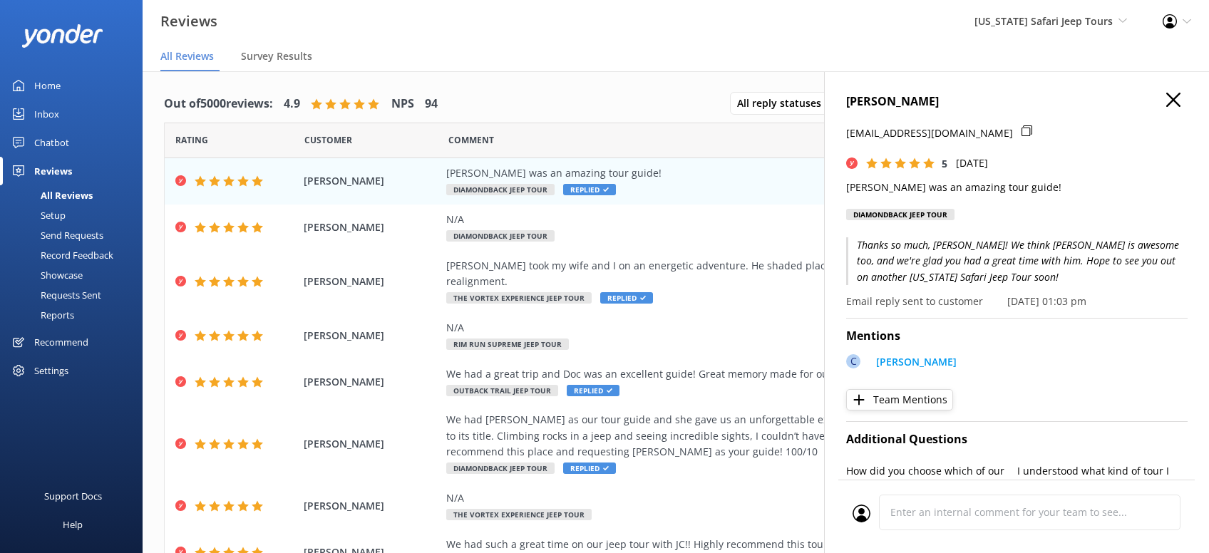
click at [1171, 101] on use "button" at bounding box center [1173, 100] width 14 height 14
